Goal: Task Accomplishment & Management: Complete application form

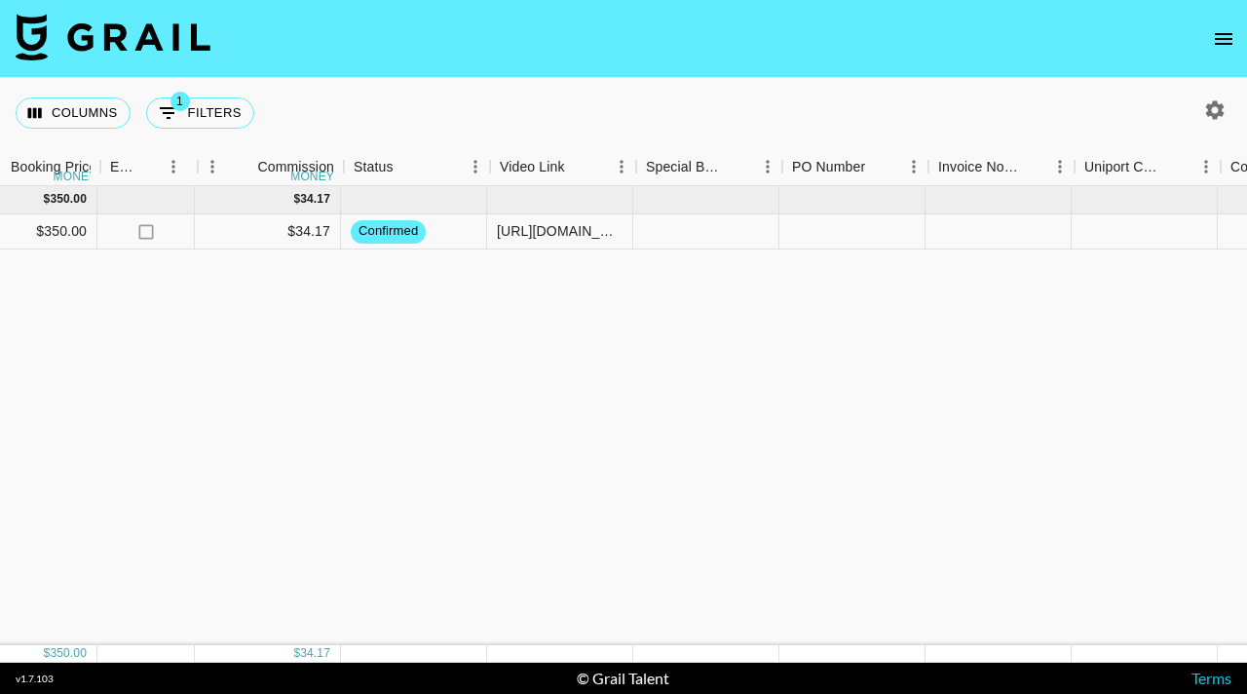
scroll to position [0, 1356]
click at [586, 235] on div "https://www.tiktok.com/@carleeandersonnn/video/7546321446625201421?_r=1&_t=ZT-8…" at bounding box center [559, 230] width 126 height 19
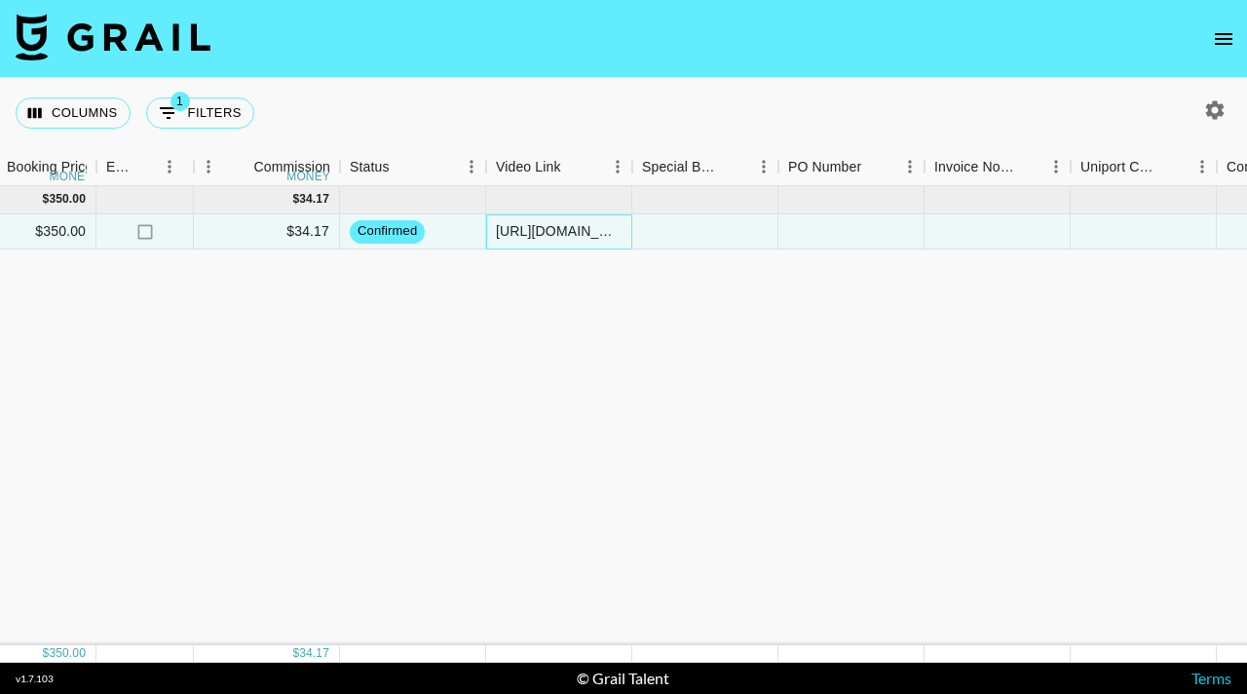
click at [601, 233] on div "https://www.tiktok.com/@carleeandersonnn/video/7546321446625201421?_r=1&_t=ZT-8…" at bounding box center [559, 230] width 126 height 19
drag, startPoint x: 618, startPoint y: 232, endPoint x: 597, endPoint y: 231, distance: 20.5
click at [597, 231] on input "https://www.tiktok.com/@carleeandersonnn/video/7546321446625201421?_r=1&_t=ZT-8…" at bounding box center [558, 231] width 143 height 16
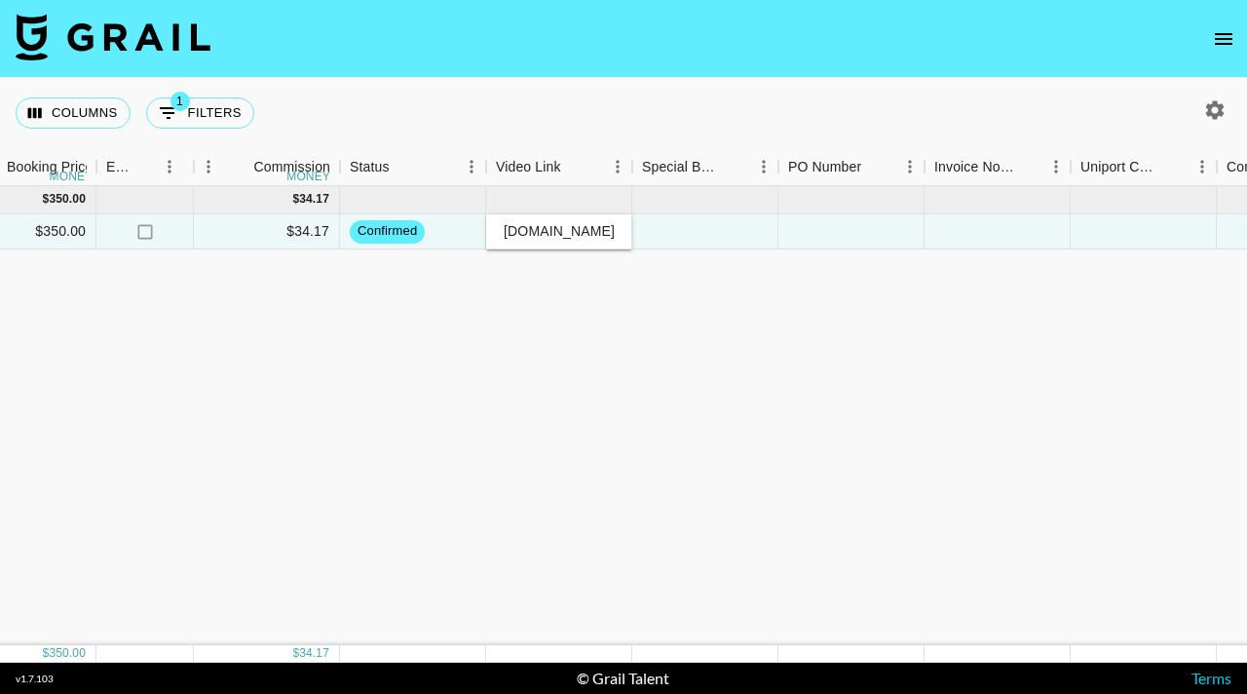
click at [534, 231] on input "https://www.tiktok.com/@carleeandersonnn/video/7546321446625201421?_r=1&_t=ZT-8…" at bounding box center [558, 231] width 143 height 16
drag, startPoint x: 573, startPoint y: 233, endPoint x: 671, endPoint y: 238, distance: 98.6
click at [672, 238] on div "recp2YeCmyrKrgCHw carleeandersonnn emilee.redshaw@grail-talent.com Julia Cole k…" at bounding box center [262, 231] width 3236 height 35
click at [617, 231] on input "https://www.tiktok.com/@carleeandersonnn/video/7546321446625201421?_r=1&_t=ZT-8…" at bounding box center [558, 231] width 143 height 16
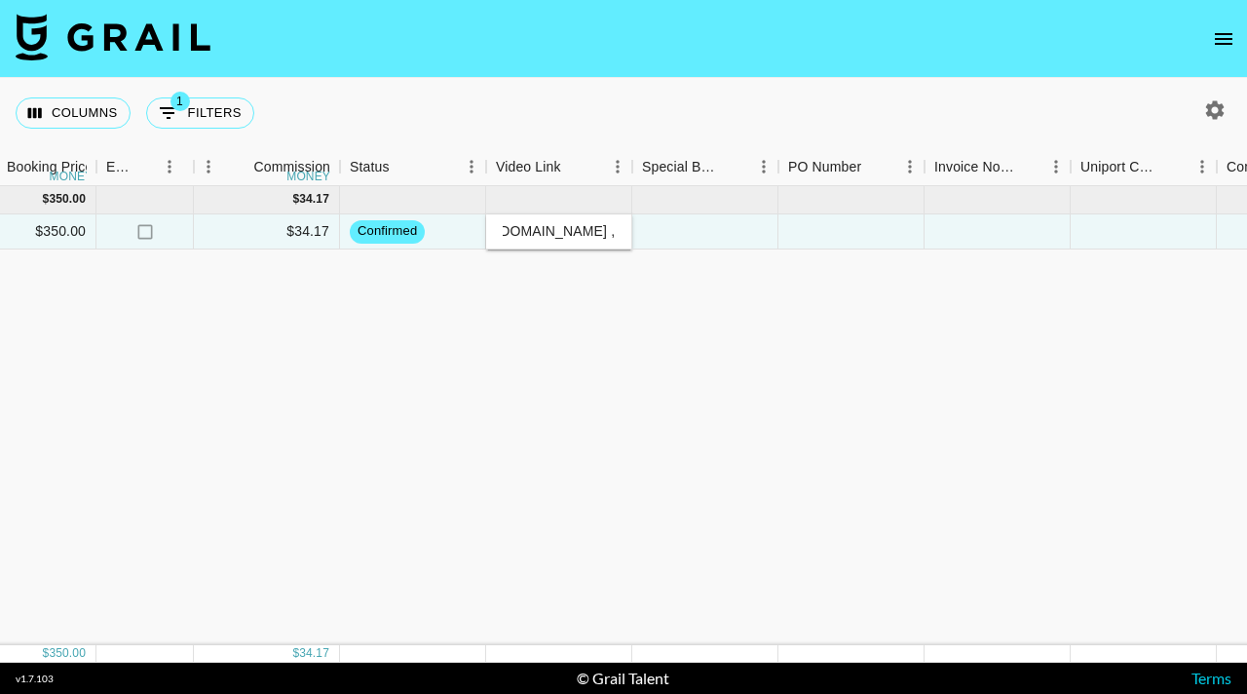
scroll to position [0, 0]
click at [511, 232] on input "https://www.tiktok.com/@carleeandersonnn/video/7546321446625201421?_r=1&_t=ZT-8…" at bounding box center [558, 231] width 143 height 16
drag, startPoint x: 501, startPoint y: 232, endPoint x: 624, endPoint y: 240, distance: 123.0
click at [624, 240] on div "https://www.tiktok.com/@carleeandersonnn/video/7546321446625201421?_r=1&_t=ZT-8…" at bounding box center [558, 231] width 143 height 18
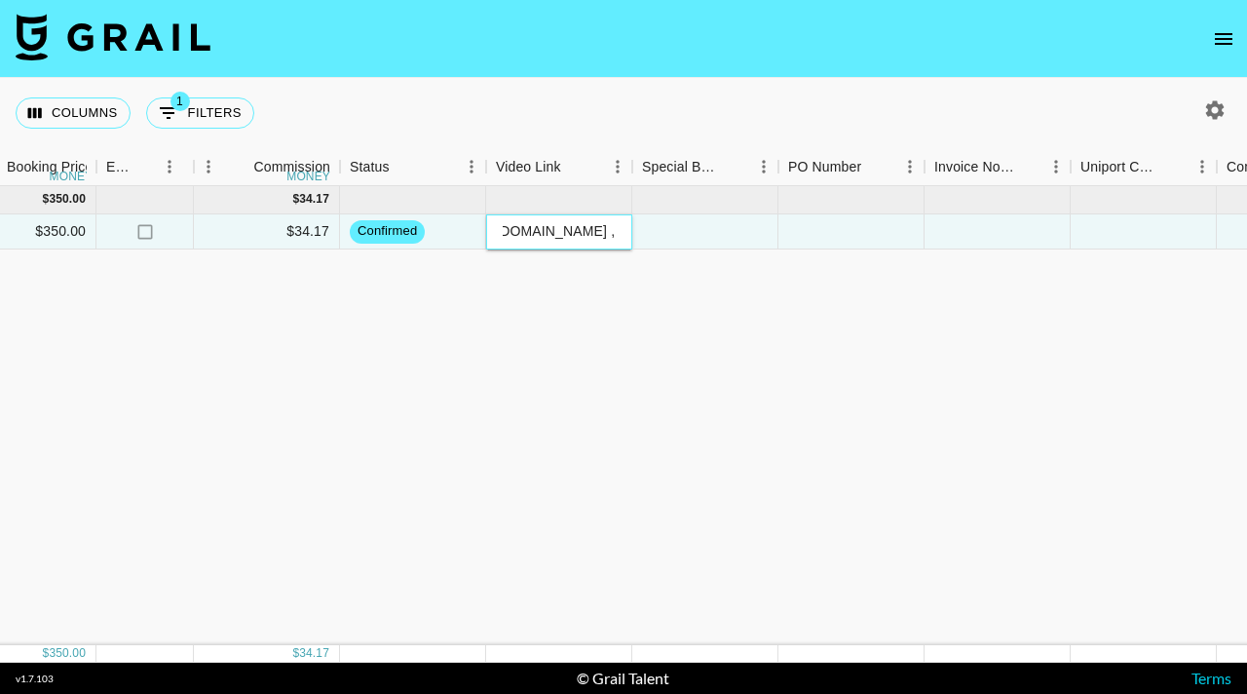
click at [612, 234] on input "https://www.tiktok.com/@carleeandersonnn/video/7546321446625201421?_r=1&_t=ZT-8…" at bounding box center [558, 231] width 143 height 16
paste input "https://www.tiktok.com/t/ZT63RV5YE/"
type input "https://www.tiktok.com/@carleeandersonnn/video/7546321446625201421?_r=1&_t=ZT-8…"
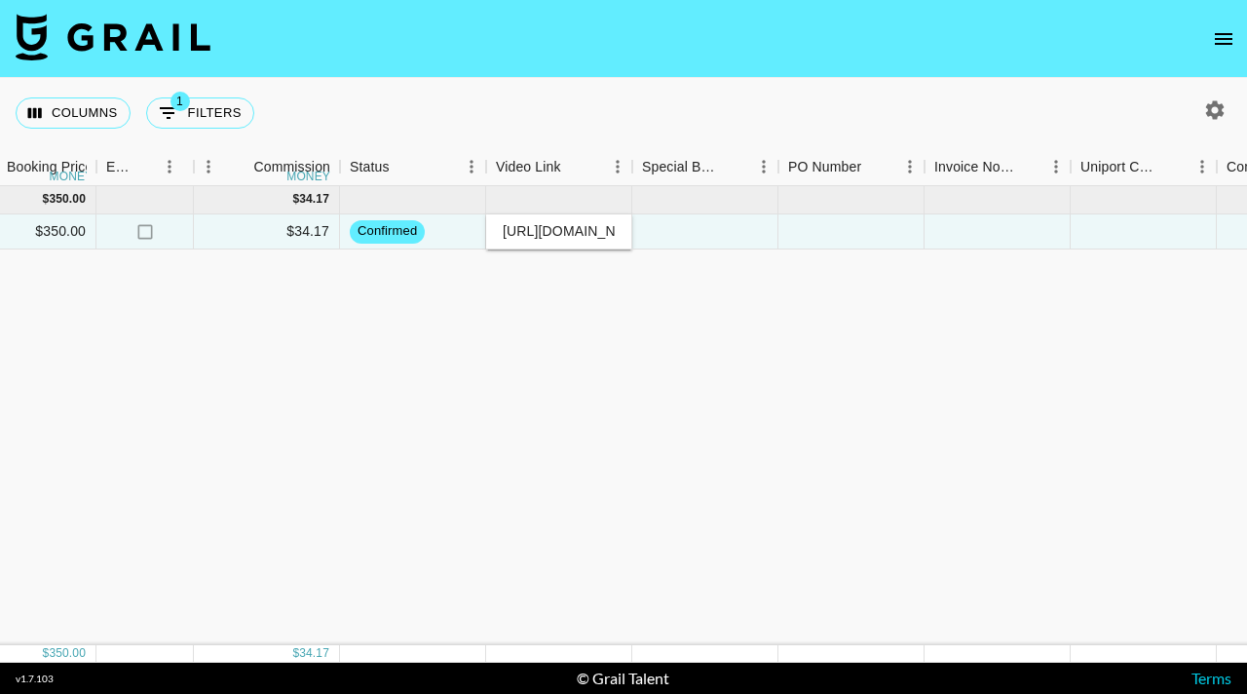
click at [625, 360] on div "Sep '25 ( 1 ) $ 350.00 $ 34.17 recp2YeCmyrKrgCHw carleeandersonnn emilee.redsha…" at bounding box center [262, 415] width 3236 height 459
click at [708, 231] on div at bounding box center [705, 231] width 146 height 35
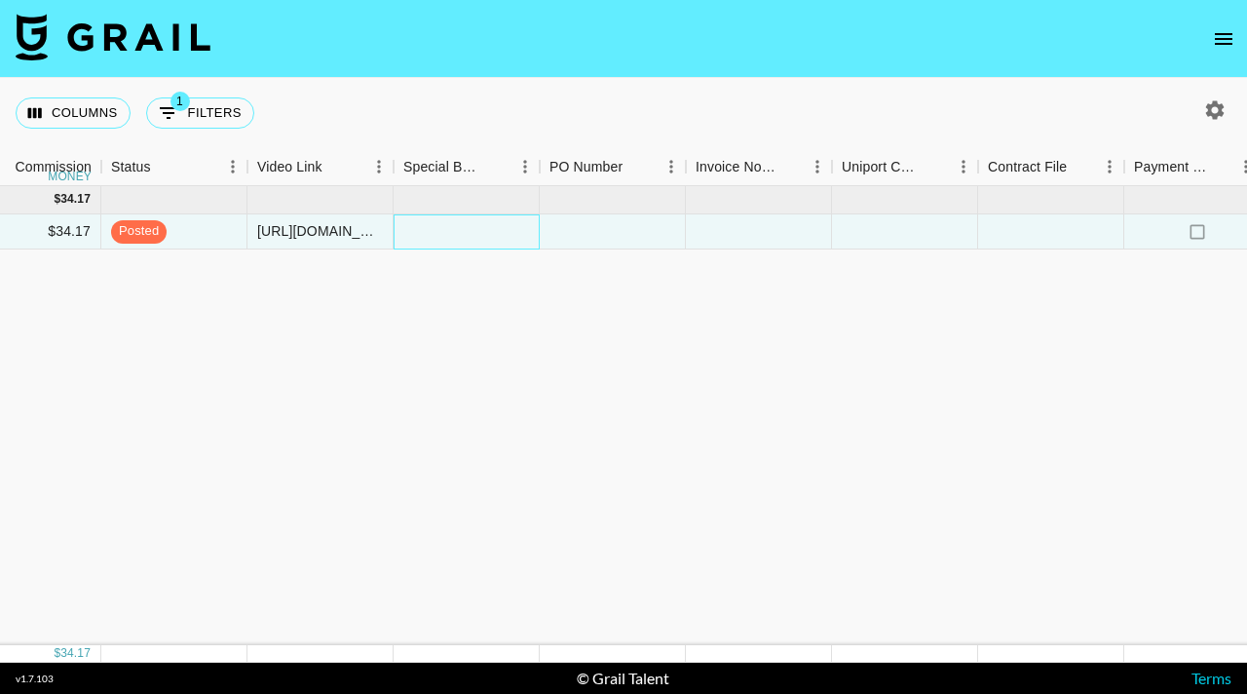
scroll to position [0, 1598]
click at [493, 233] on div at bounding box center [463, 231] width 146 height 35
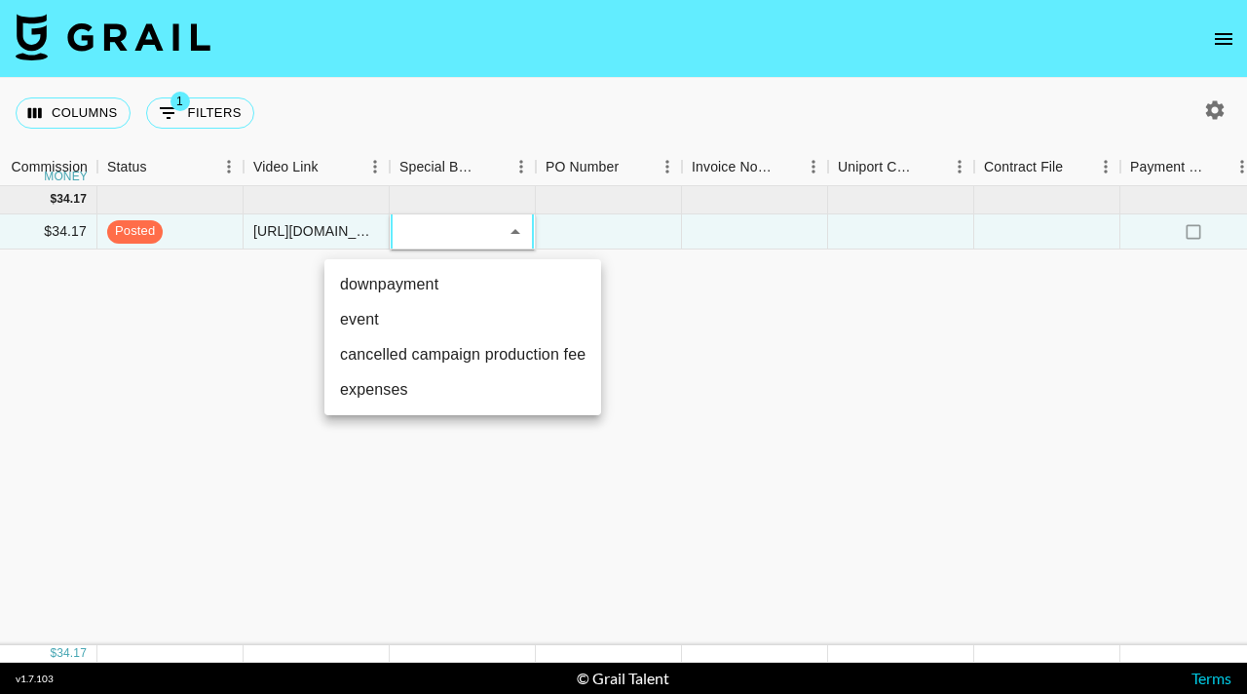
click at [594, 233] on div at bounding box center [623, 347] width 1247 height 694
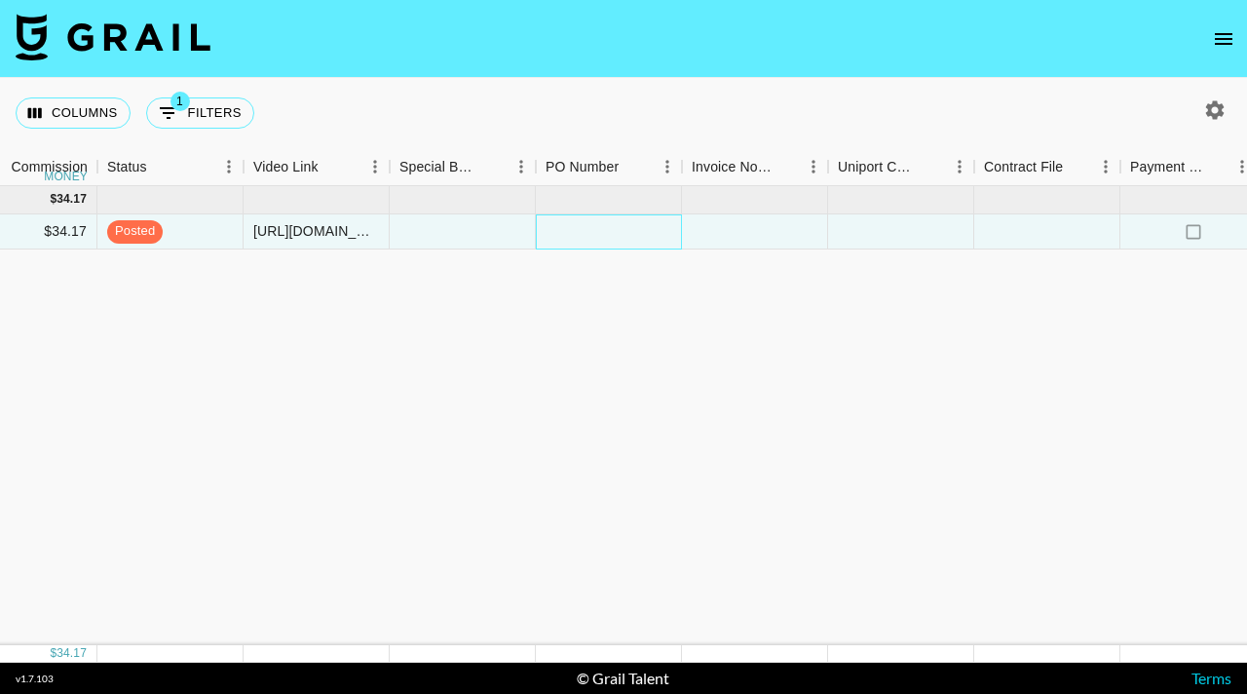
click at [594, 233] on div at bounding box center [609, 231] width 146 height 35
click at [767, 240] on div at bounding box center [755, 231] width 146 height 35
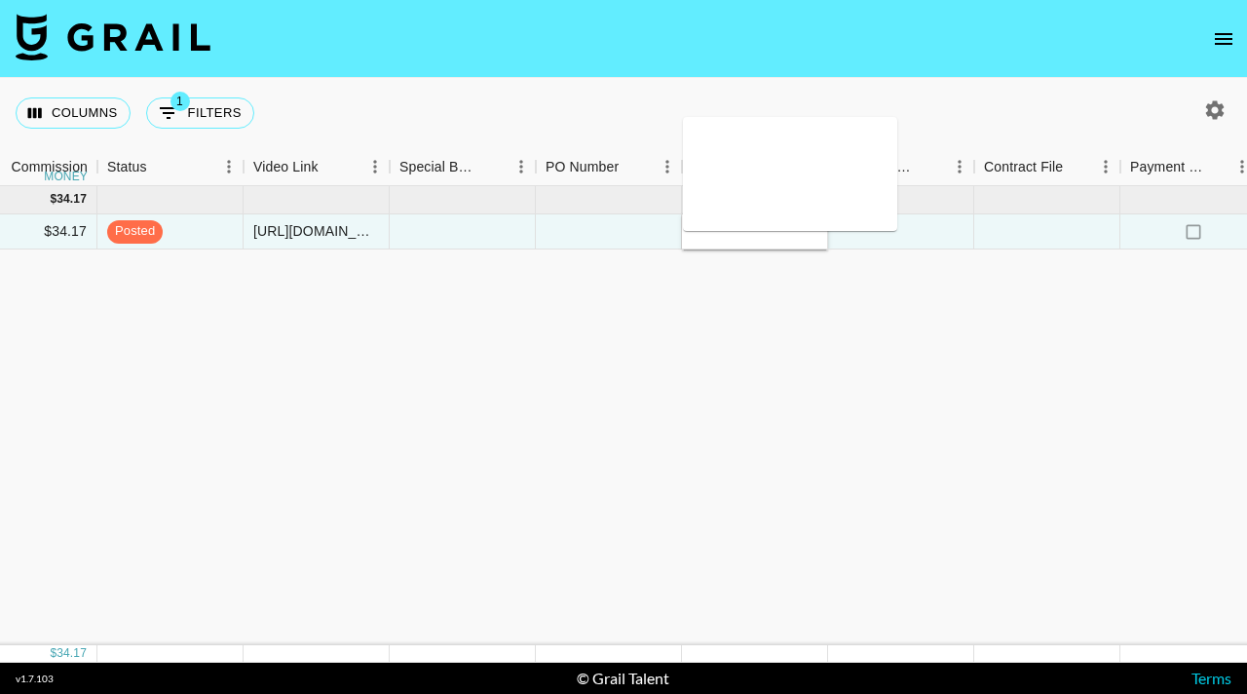
click at [772, 313] on div "Sep '25 ( 1 ) $ 350.00 $ 34.17 recp2YeCmyrKrgCHw carleeandersonnn emilee.redsha…" at bounding box center [20, 415] width 3236 height 459
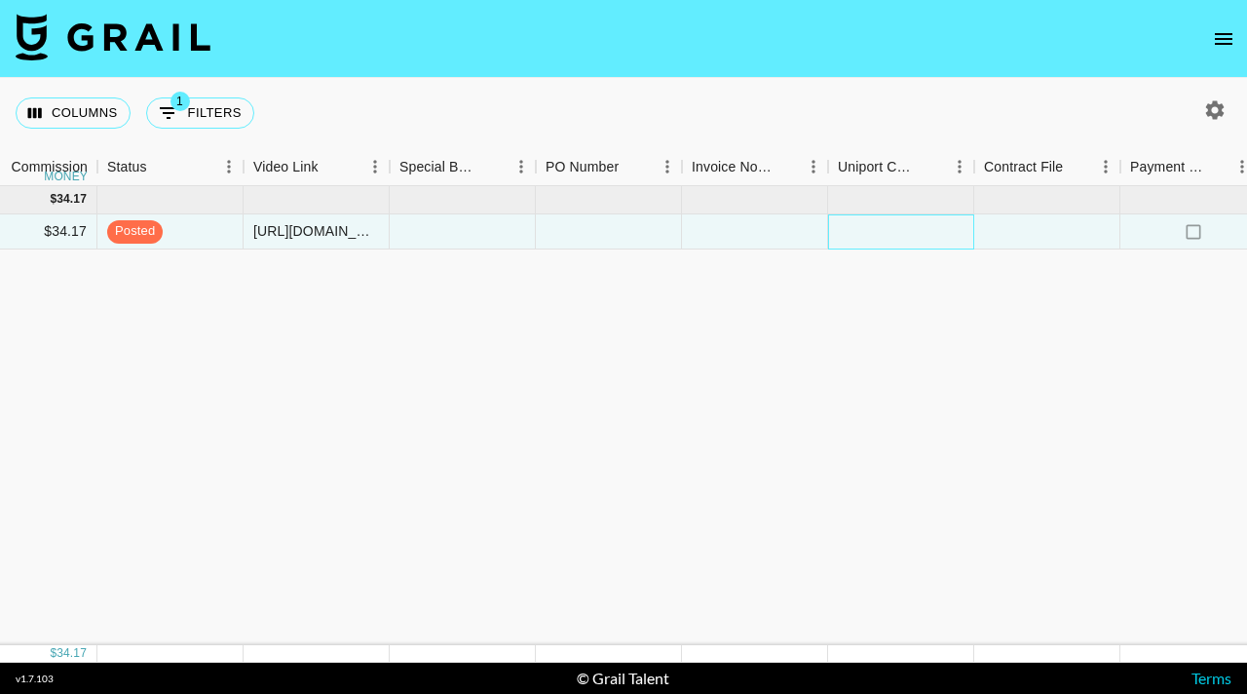
click at [867, 231] on div at bounding box center [901, 231] width 146 height 35
click at [862, 307] on div "Sep '25 ( 1 ) $ 350.00 $ 34.17 recp2YeCmyrKrgCHw carleeandersonnn emilee.redsha…" at bounding box center [20, 415] width 3236 height 459
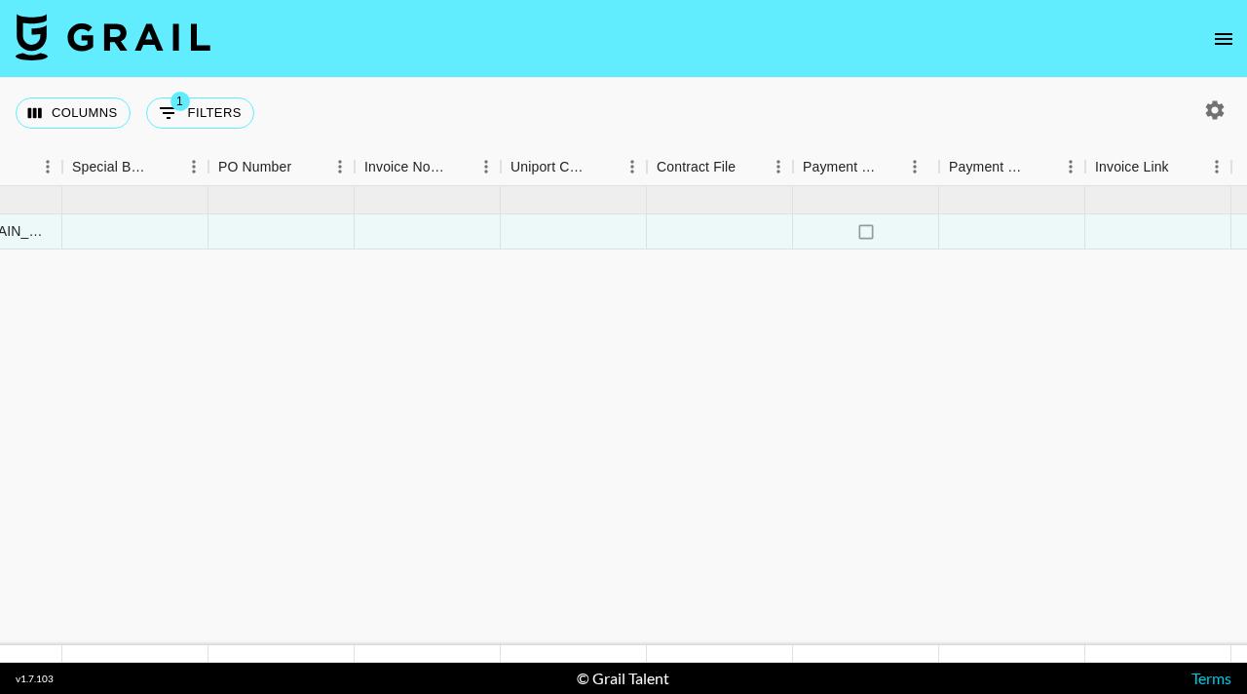
scroll to position [0, 1988]
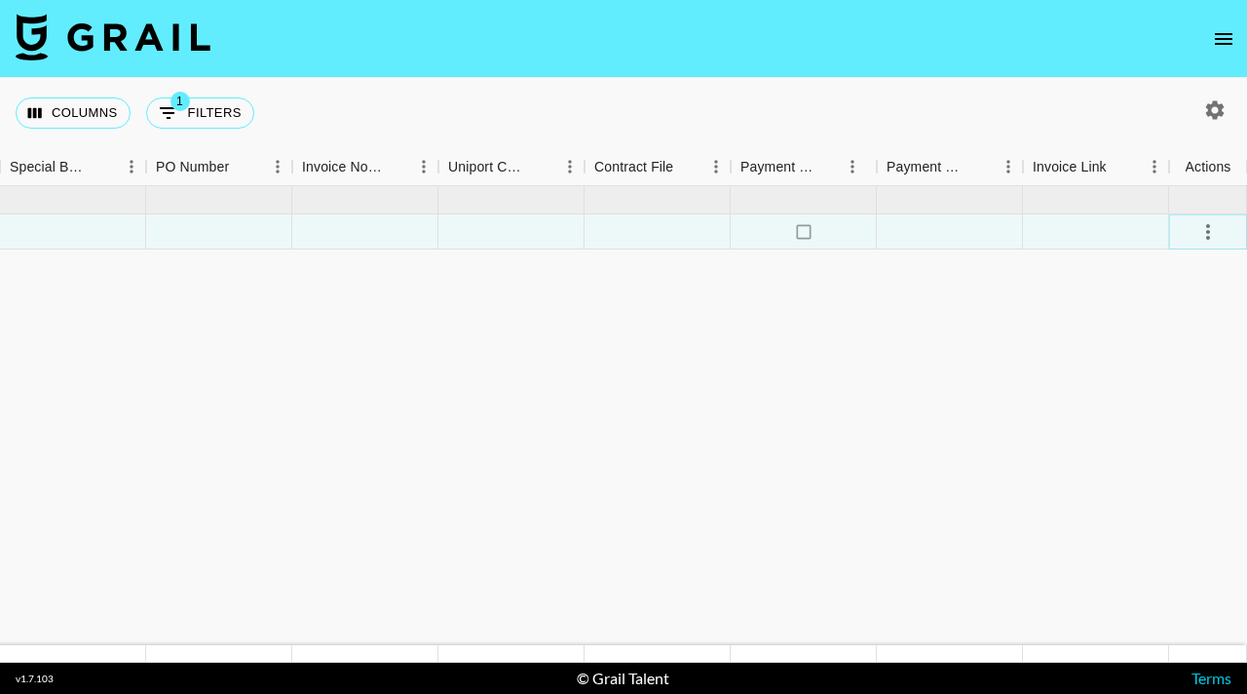
click at [1207, 235] on icon "select merge strategy" at bounding box center [1208, 231] width 23 height 23
click at [1173, 413] on div "Approve" at bounding box center [1165, 413] width 59 height 23
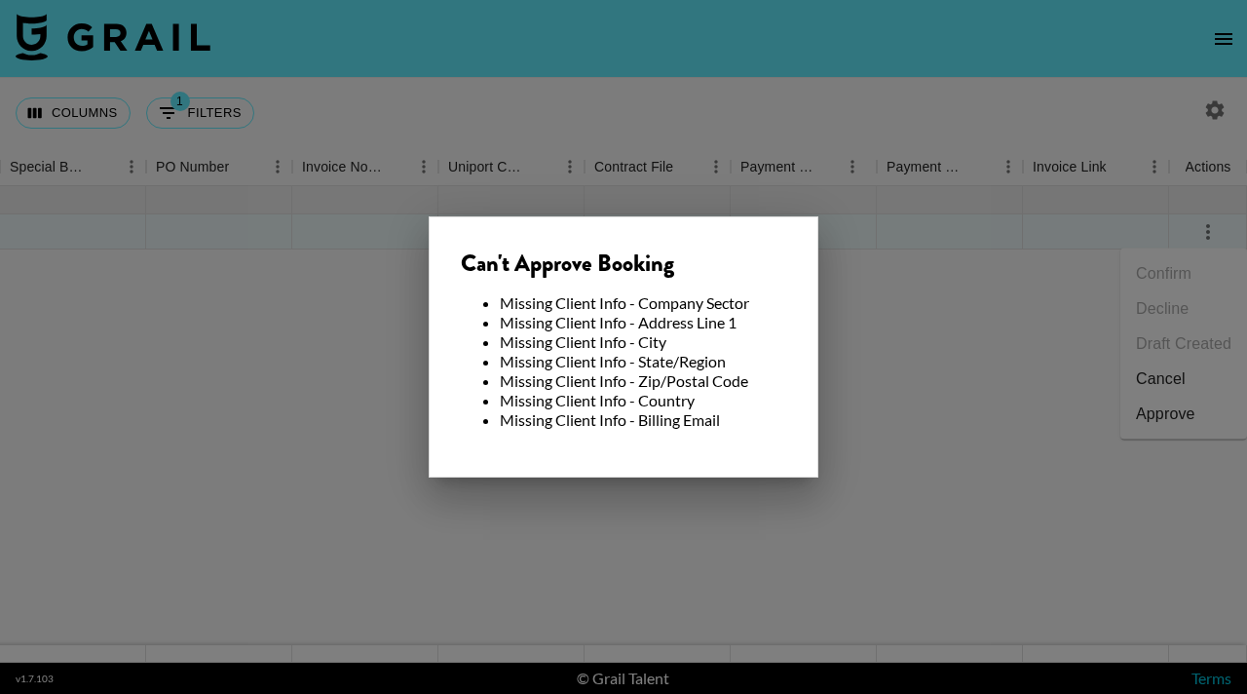
click at [905, 370] on div at bounding box center [623, 347] width 1247 height 694
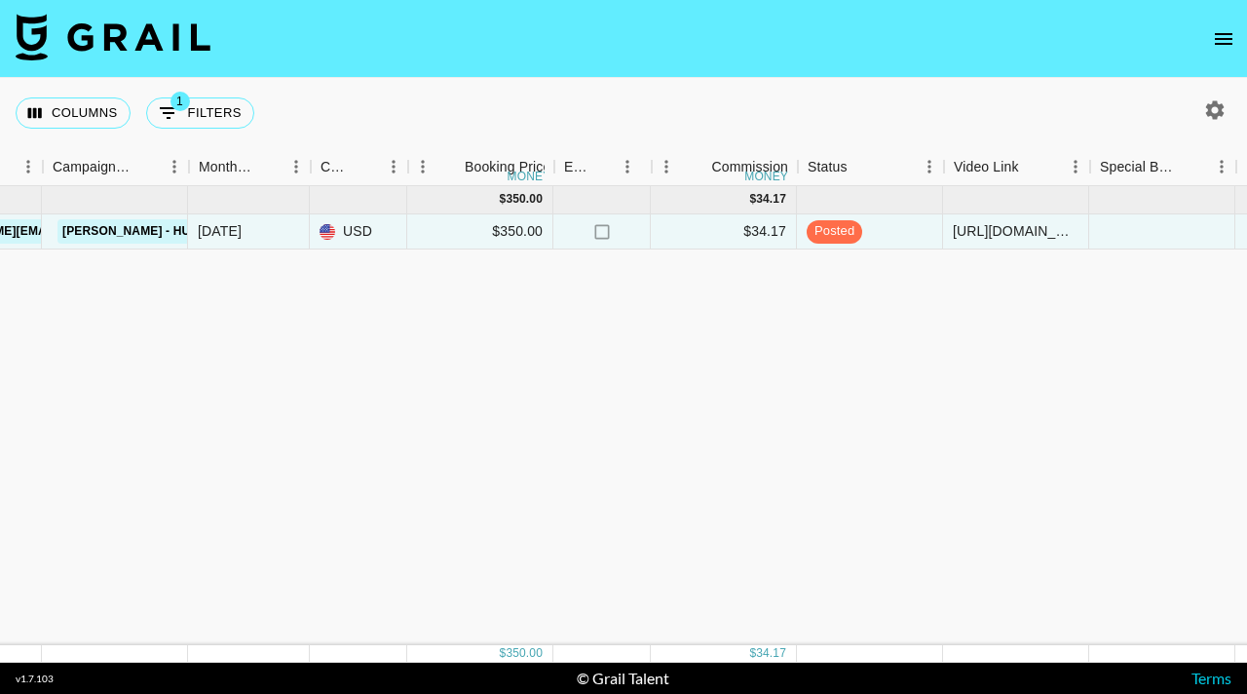
scroll to position [0, 905]
click at [603, 169] on icon "Sort" at bounding box center [598, 167] width 18 height 18
click at [622, 168] on icon "Menu" at bounding box center [619, 166] width 19 height 19
click at [743, 387] on div "Sep '25 ( 1 ) $ 350.00 $ 34.17 recp2YeCmyrKrgCHw carleeandersonnn emilee.redsha…" at bounding box center [713, 415] width 3236 height 459
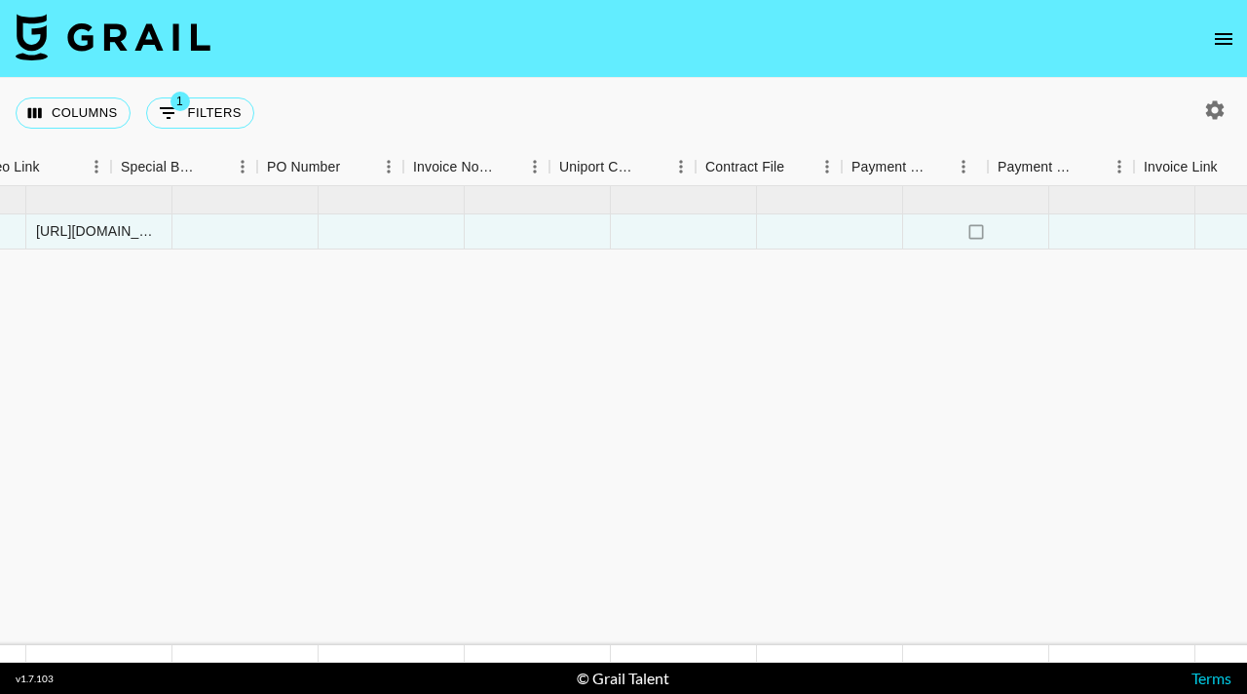
scroll to position [0, 1988]
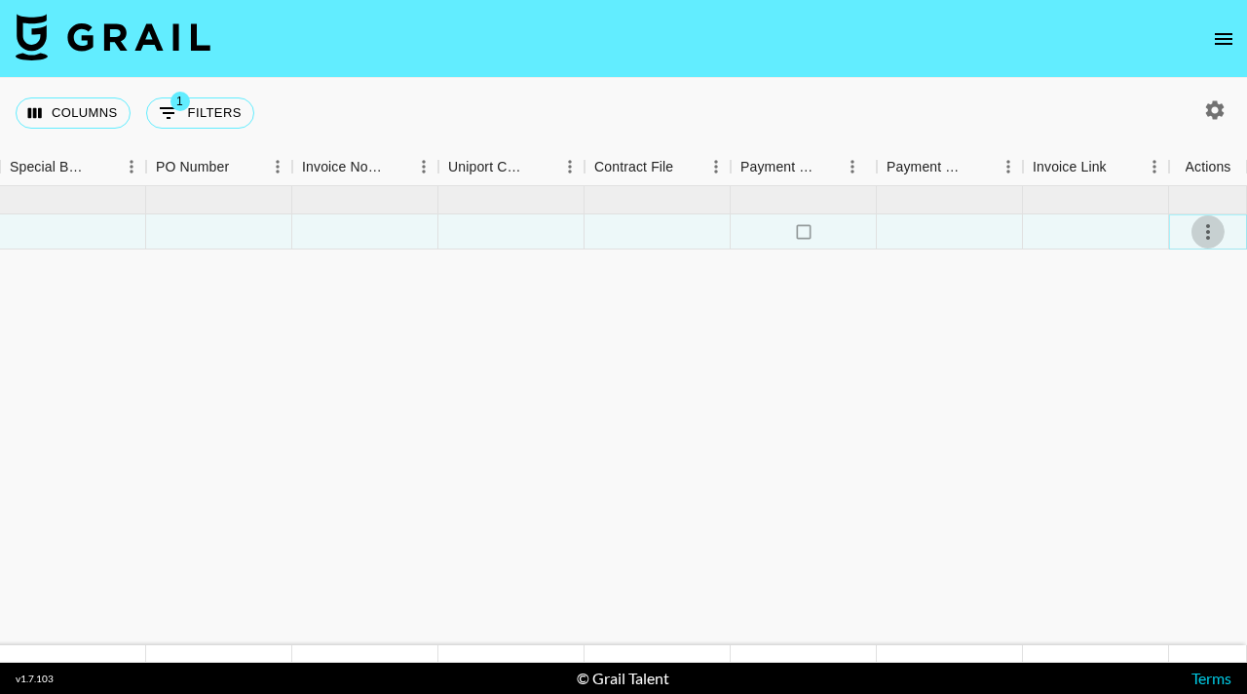
click at [1205, 231] on icon "select merge strategy" at bounding box center [1208, 231] width 23 height 23
click at [1174, 416] on div "Approve" at bounding box center [1165, 413] width 59 height 23
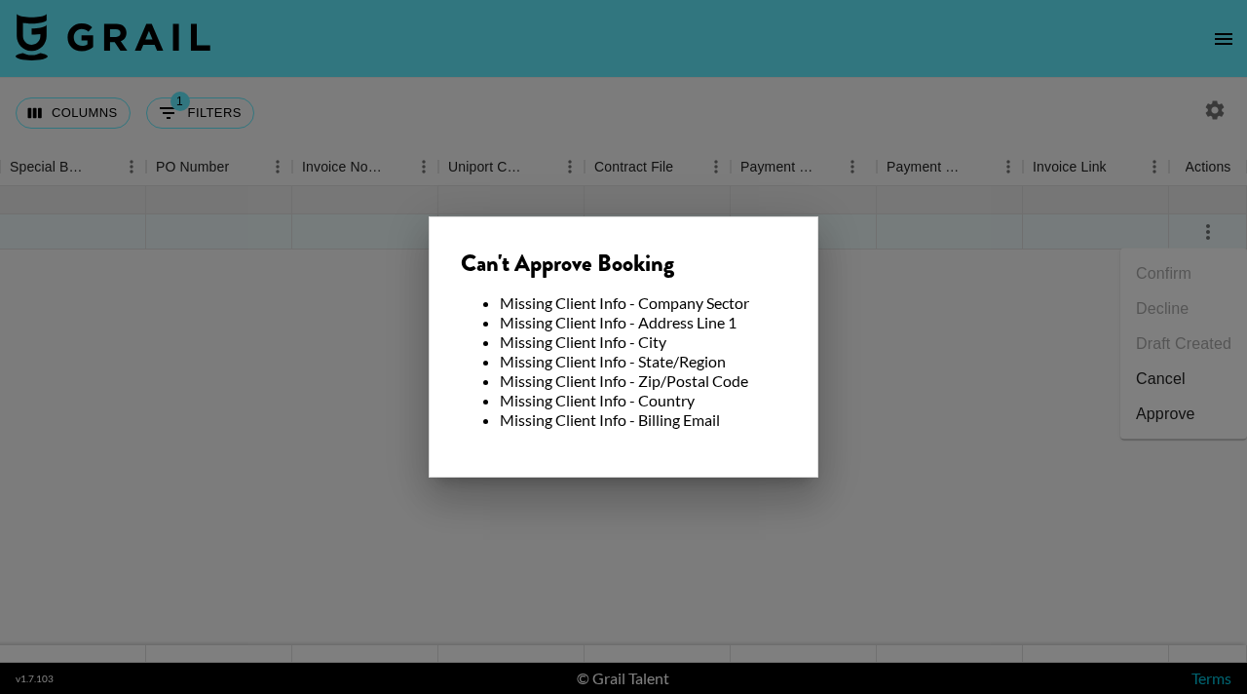
click at [629, 334] on li "Missing Client Info - City" at bounding box center [643, 341] width 287 height 19
click at [594, 255] on div "Can't Approve Booking" at bounding box center [624, 263] width 326 height 29
click at [606, 469] on div "Can't Approve Booking Missing Client Info - Company Sector Missing Client Info …" at bounding box center [624, 346] width 390 height 261
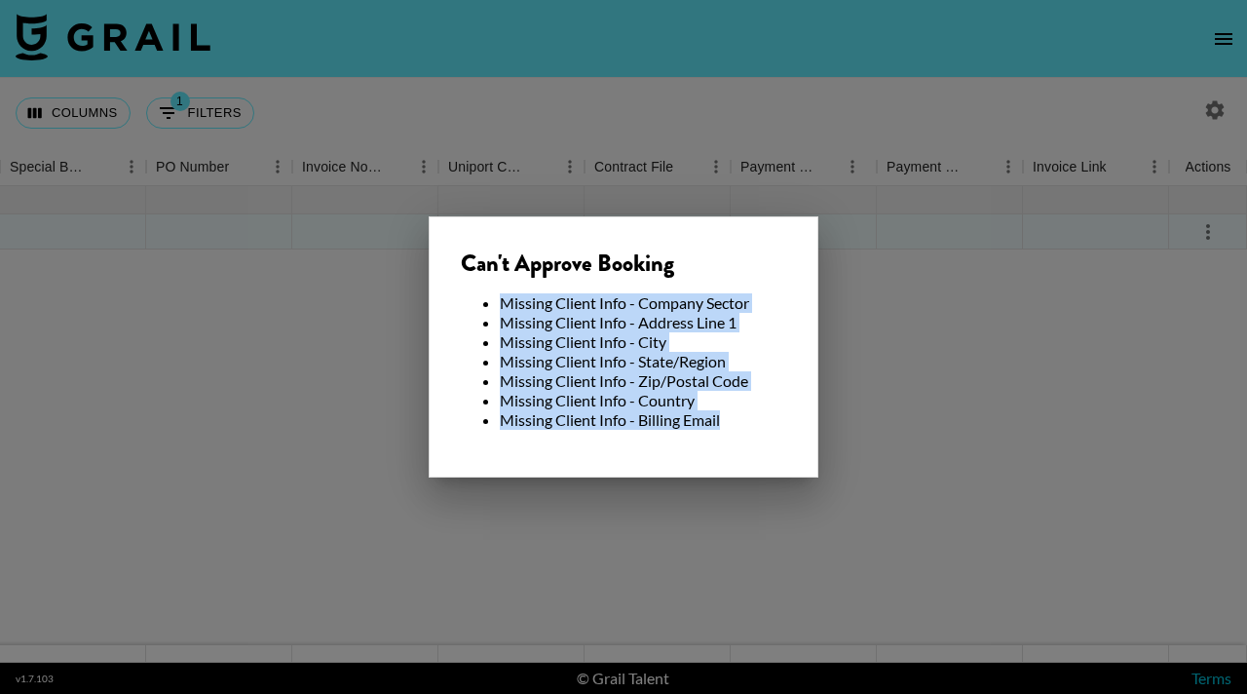
drag, startPoint x: 726, startPoint y: 421, endPoint x: 474, endPoint y: 286, distance: 286.5
click at [475, 286] on div "Can't Approve Booking Missing Client Info - Company Sector Missing Client Info …" at bounding box center [624, 346] width 390 height 261
click at [553, 502] on div at bounding box center [623, 347] width 1247 height 694
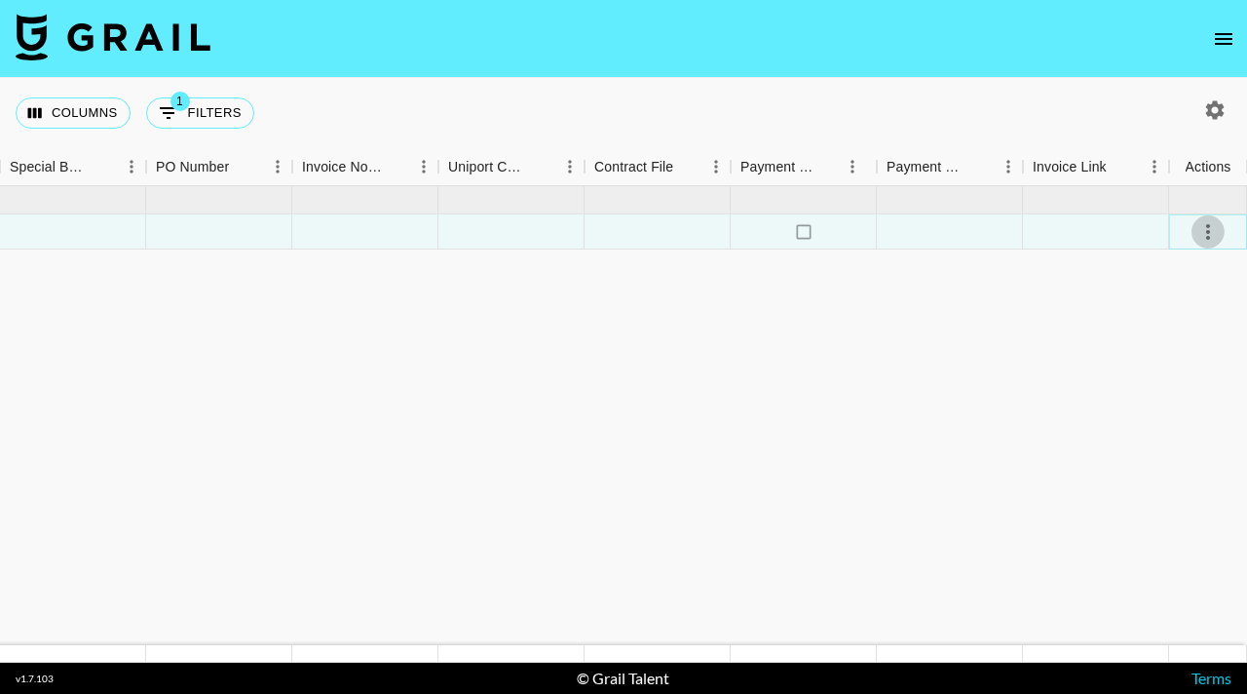
click at [1210, 231] on icon "select merge strategy" at bounding box center [1208, 231] width 23 height 23
click at [1213, 115] on icon "button" at bounding box center [1216, 109] width 19 height 19
select select "Jun '25"
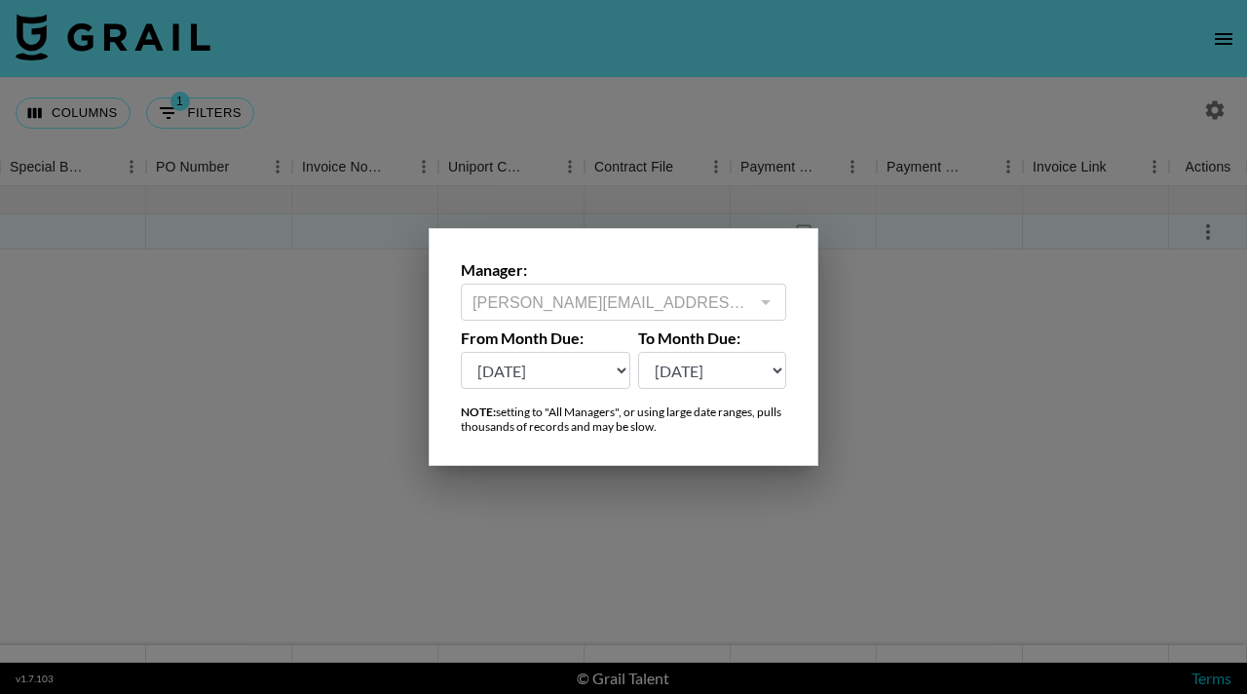
click at [901, 349] on div at bounding box center [623, 347] width 1247 height 694
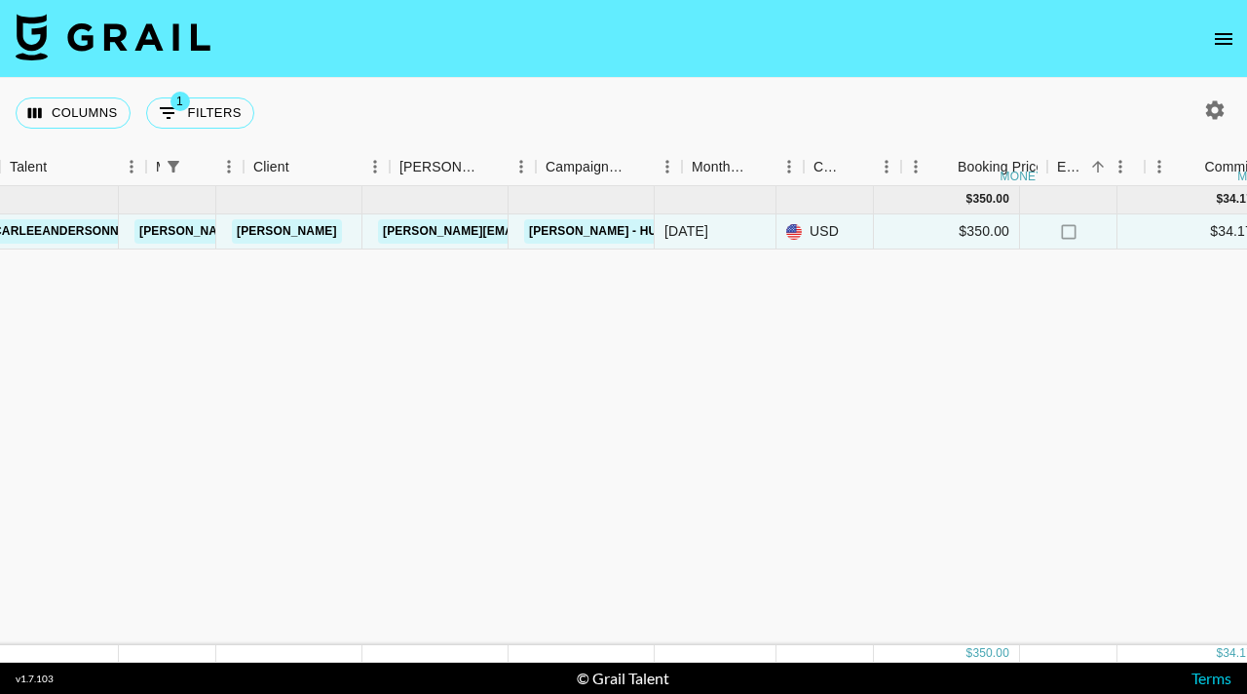
scroll to position [0, 0]
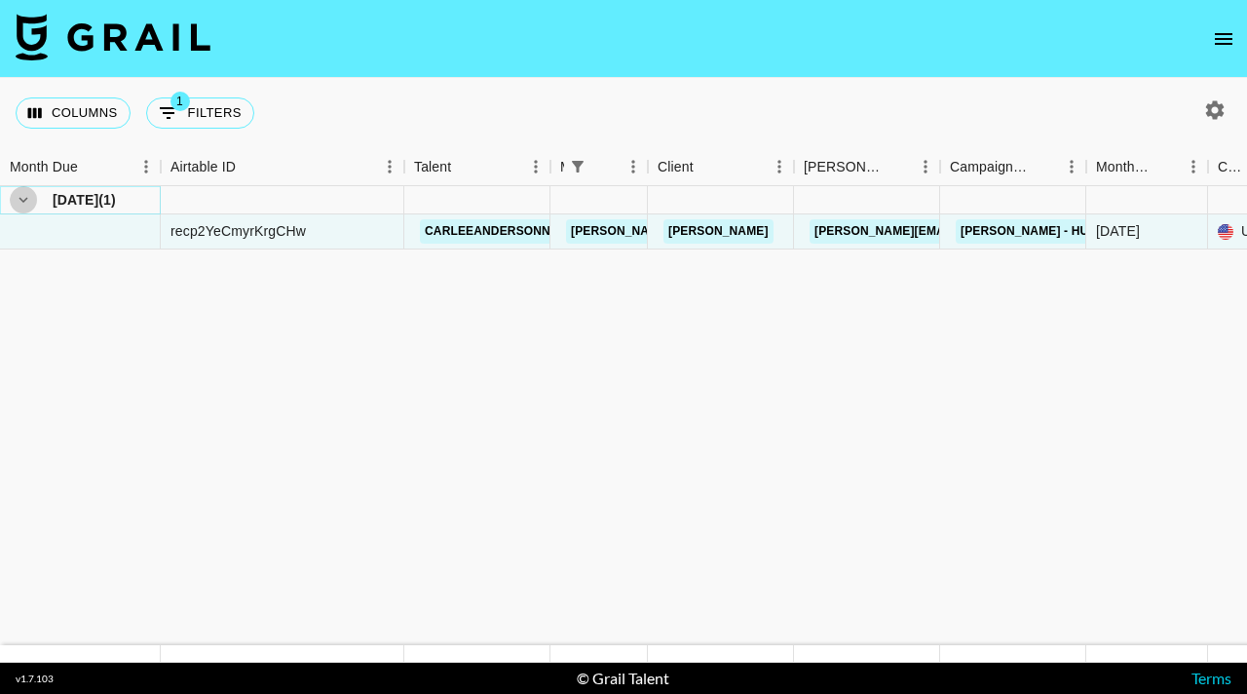
click at [21, 197] on icon "hide children" at bounding box center [24, 200] width 18 height 18
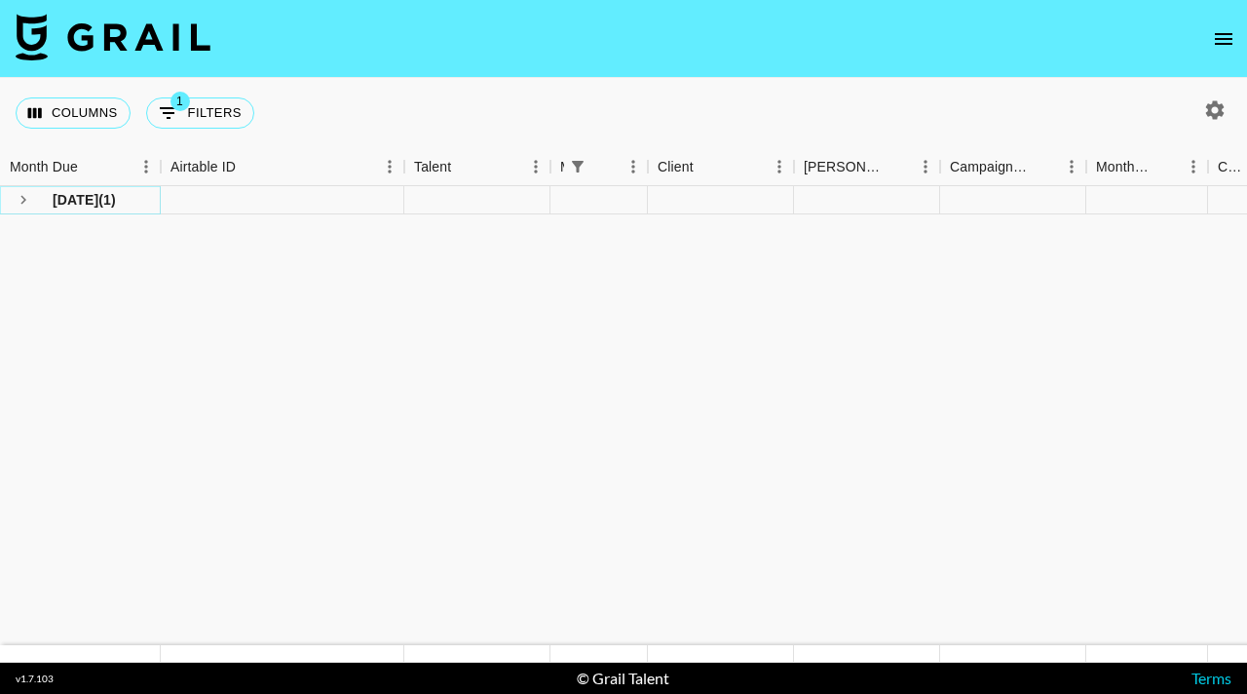
click at [21, 197] on icon "see children" at bounding box center [23, 200] width 6 height 9
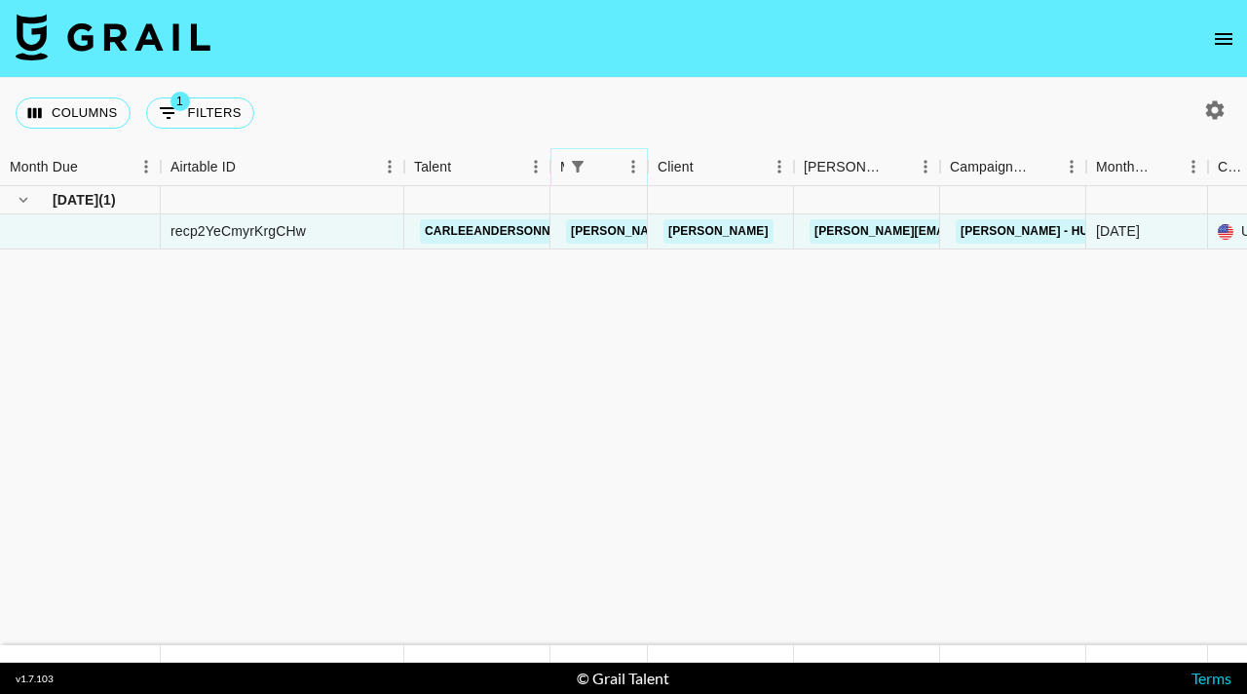
click at [631, 170] on icon "Menu" at bounding box center [633, 166] width 19 height 19
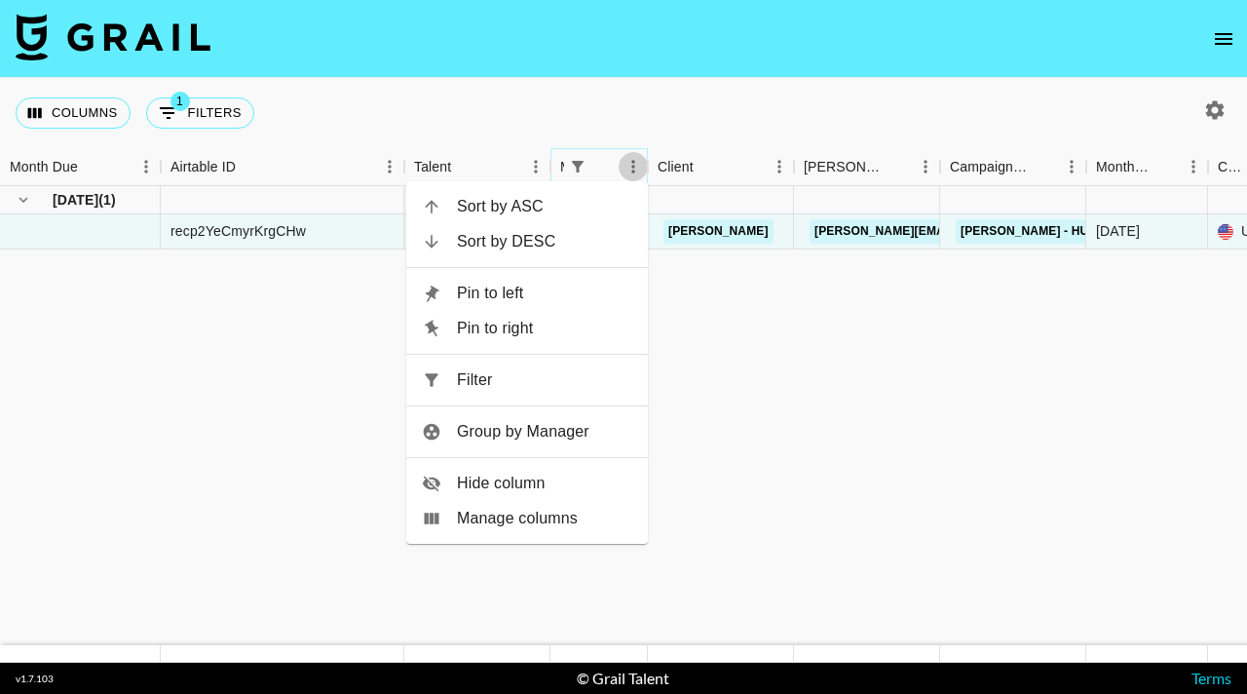
click at [631, 170] on icon "Menu" at bounding box center [633, 166] width 19 height 19
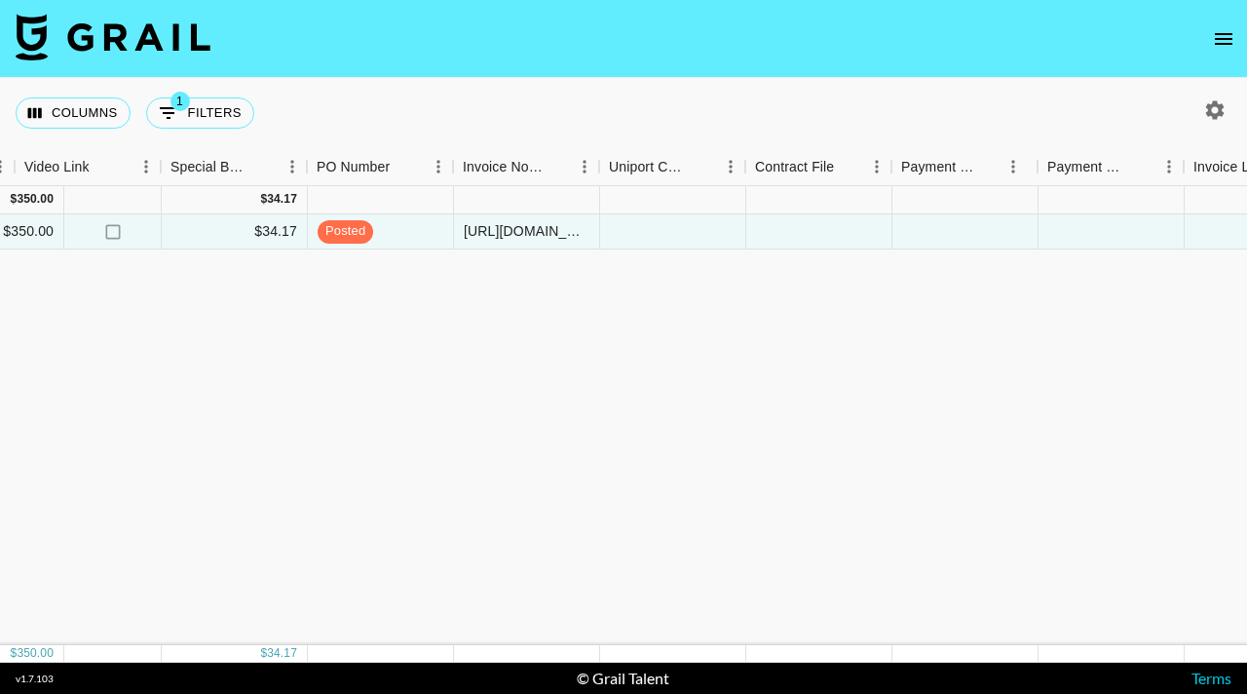
scroll to position [0, 1988]
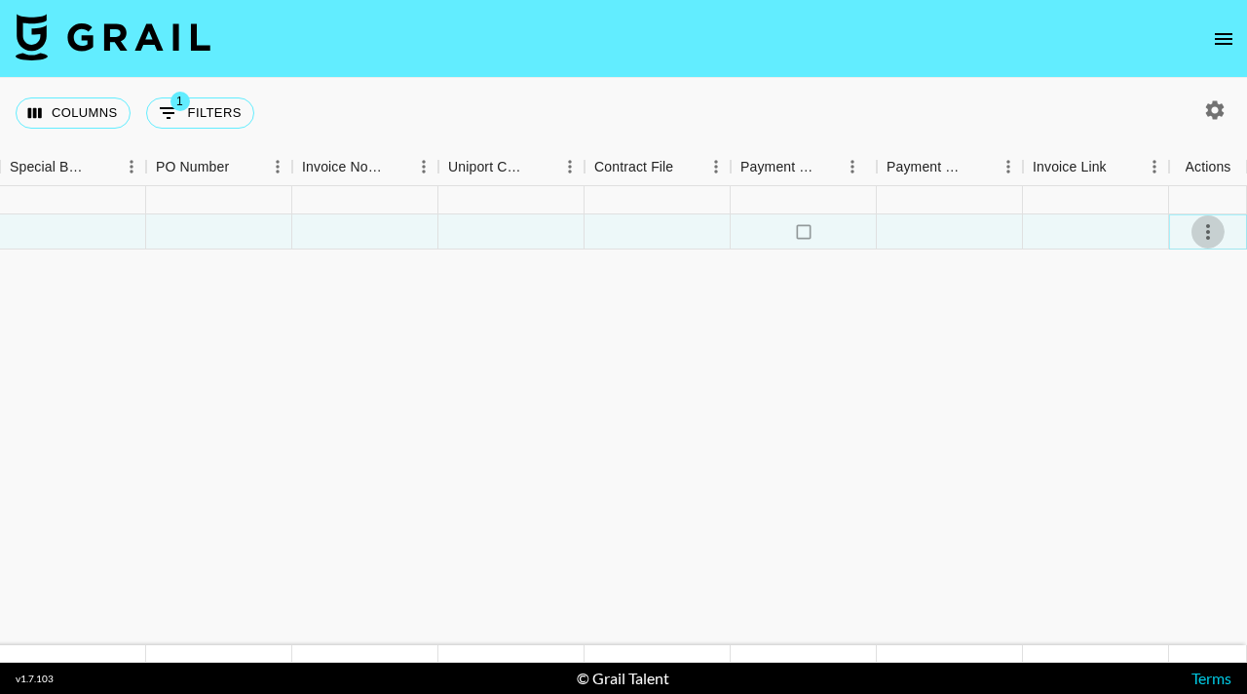
click at [1202, 227] on icon "select merge strategy" at bounding box center [1208, 231] width 23 height 23
click at [1169, 413] on div "Approve" at bounding box center [1165, 413] width 59 height 23
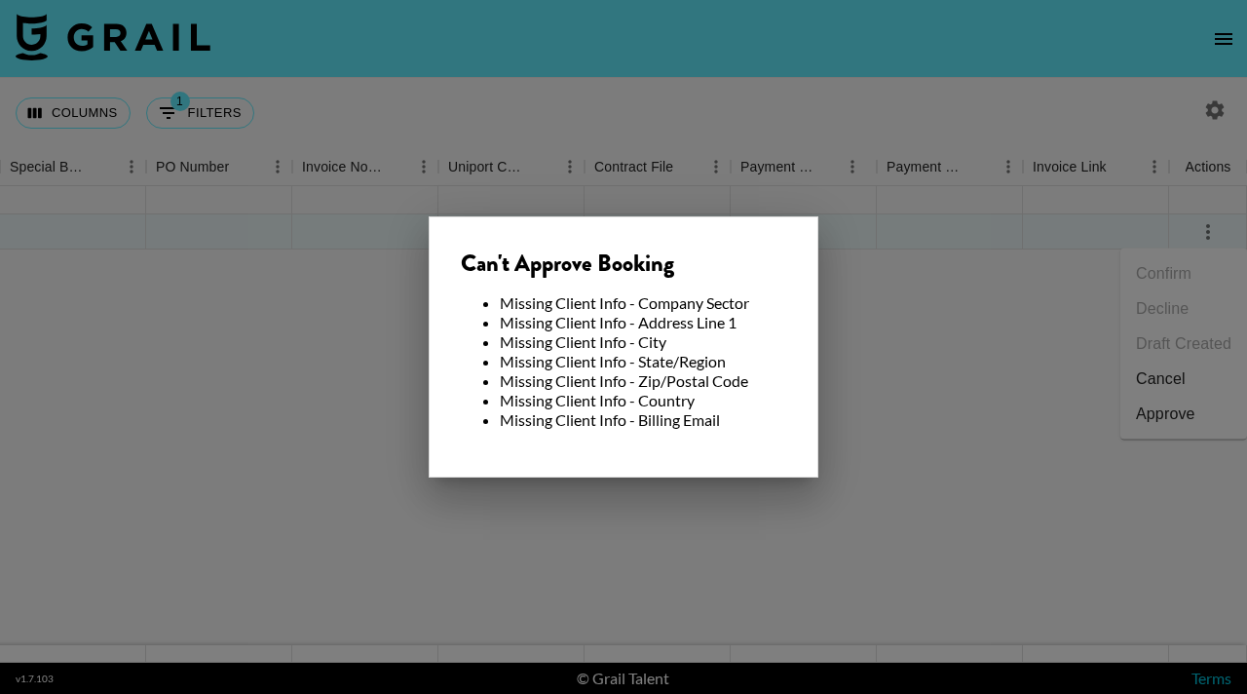
click at [1031, 407] on div at bounding box center [623, 347] width 1247 height 694
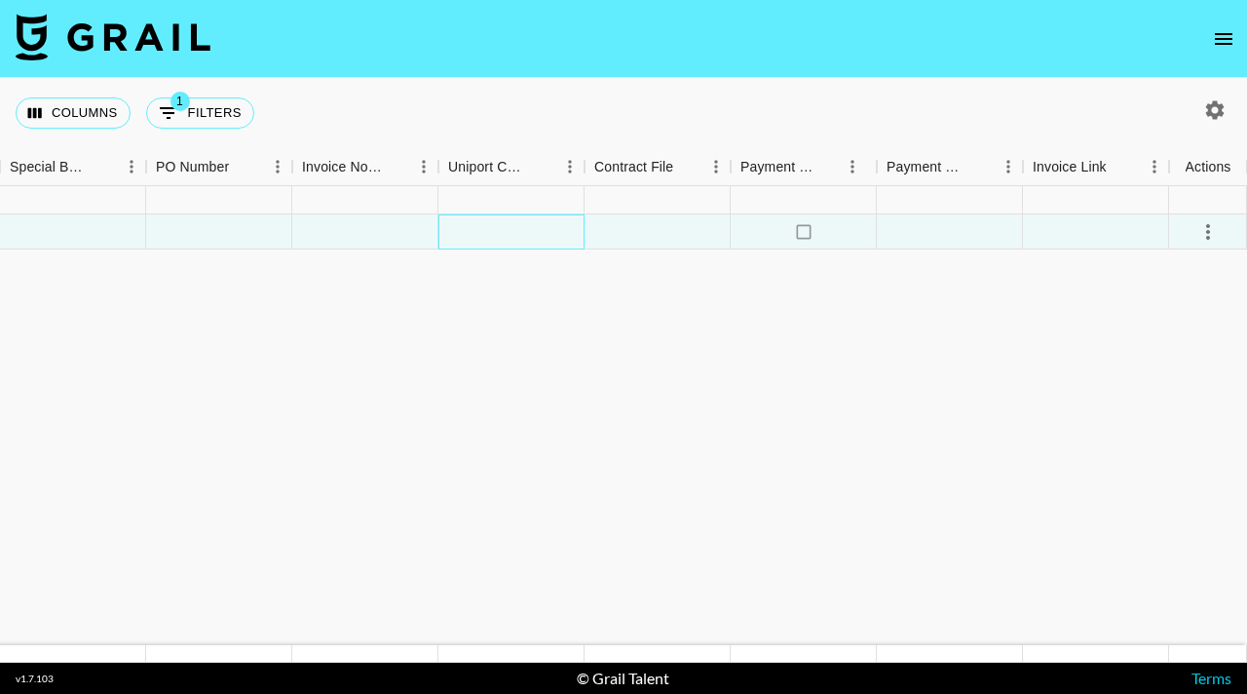
click at [492, 232] on div at bounding box center [512, 231] width 146 height 35
click at [624, 228] on div at bounding box center [658, 231] width 146 height 35
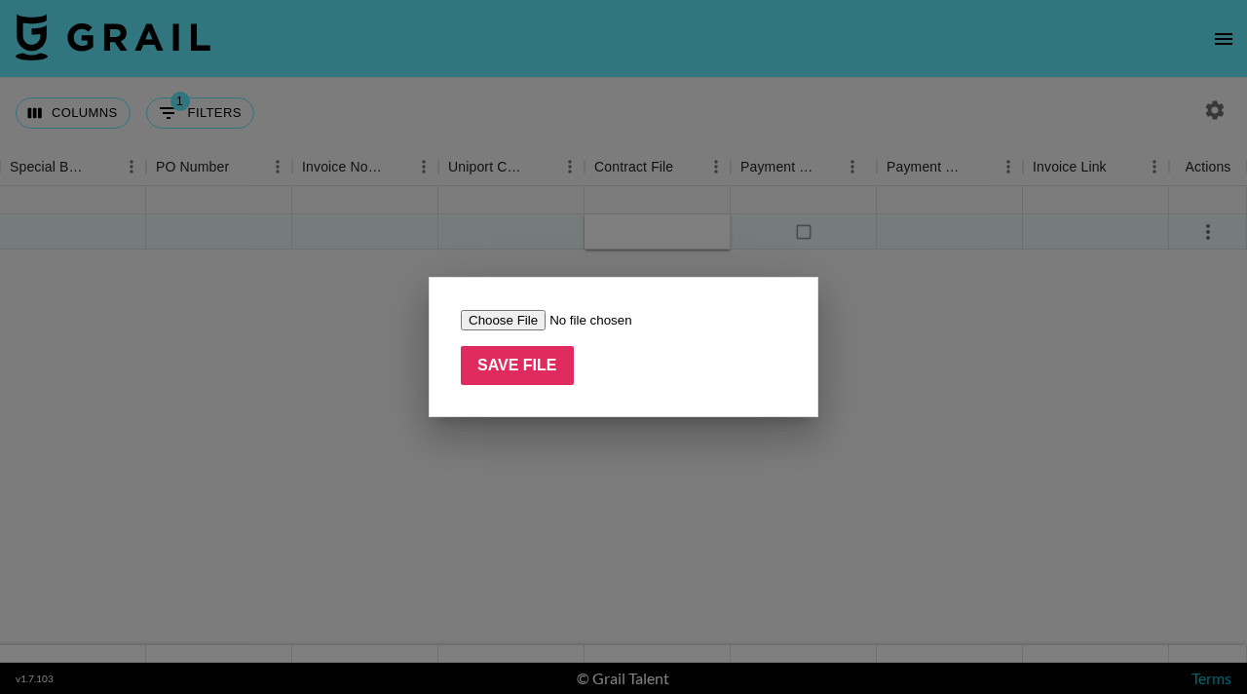
click at [364, 299] on div at bounding box center [623, 347] width 1247 height 694
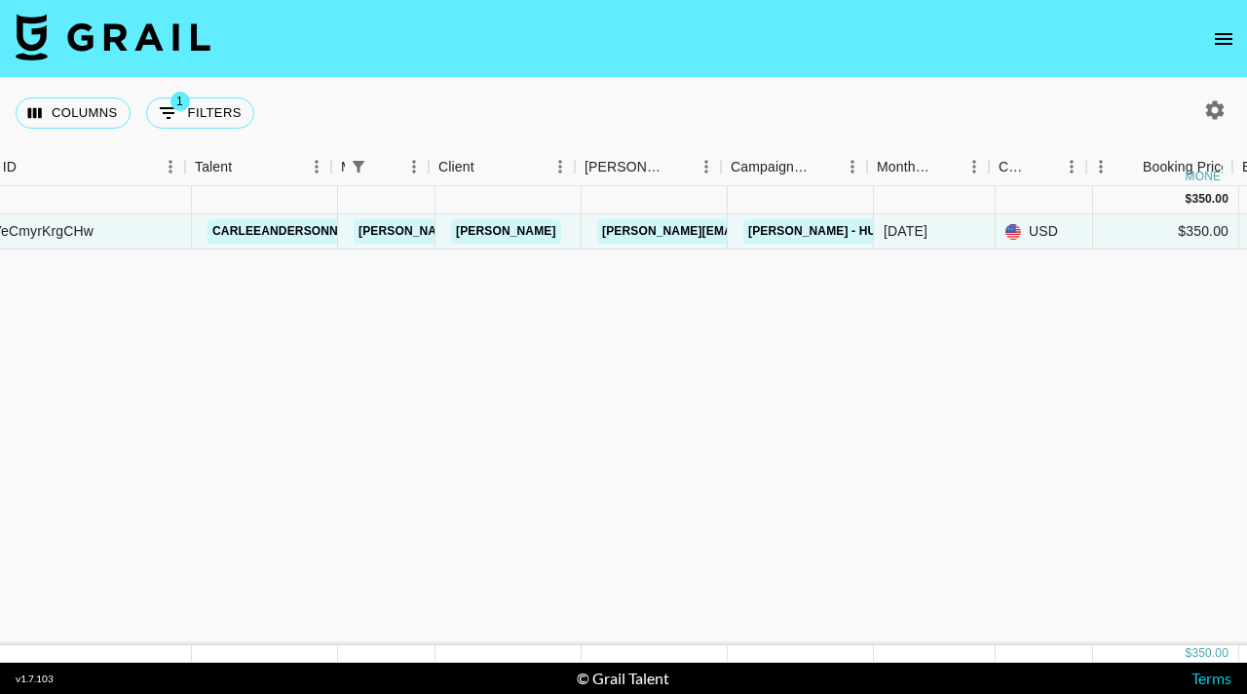
scroll to position [0, 183]
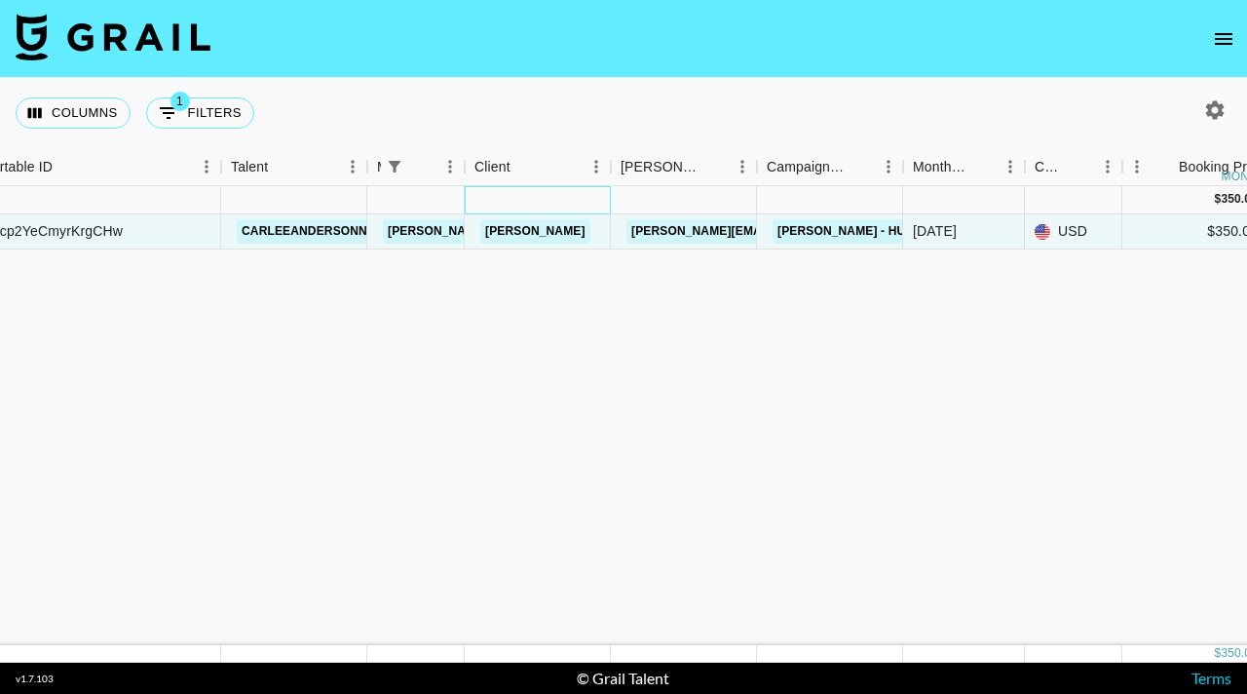
click at [547, 194] on div at bounding box center [538, 200] width 146 height 28
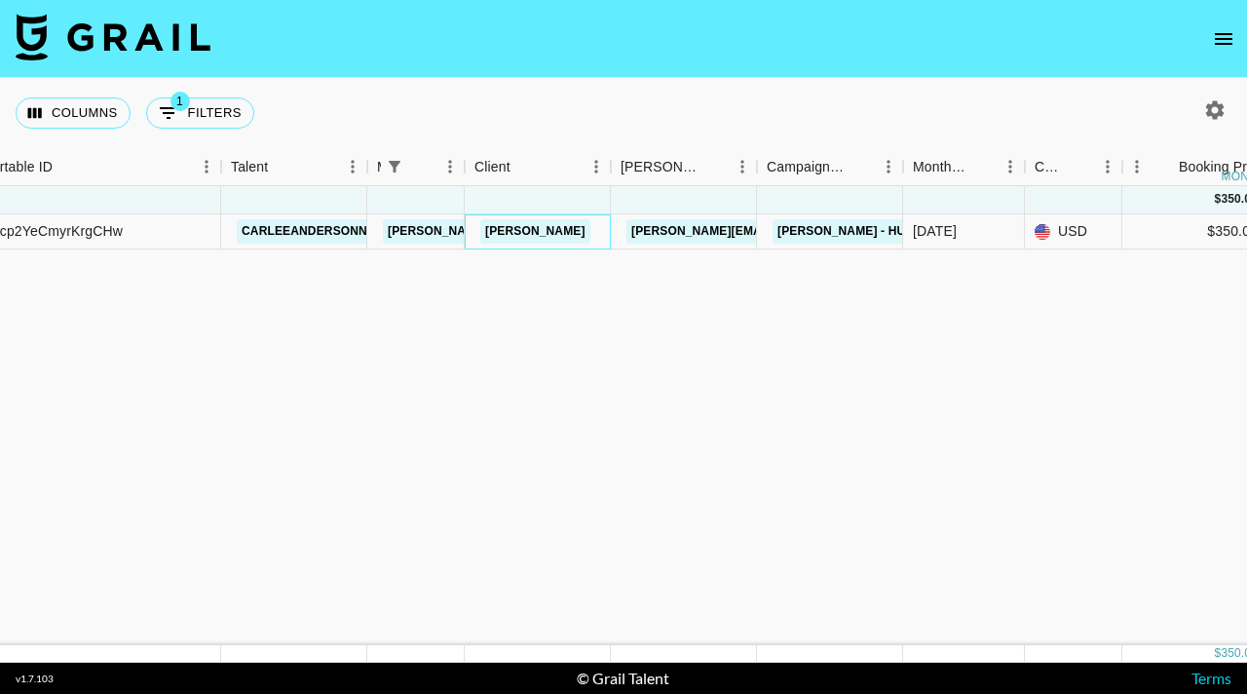
click at [565, 231] on div "[PERSON_NAME]" at bounding box center [536, 231] width 122 height 36
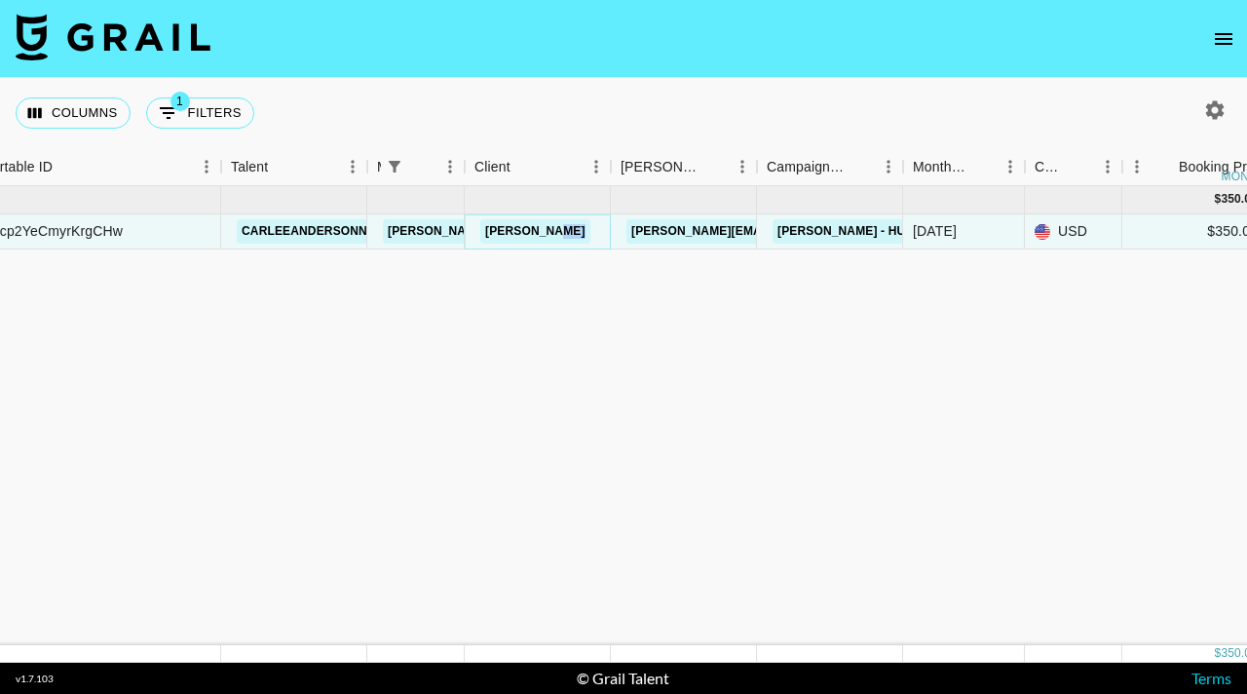
click at [514, 233] on link "[PERSON_NAME]" at bounding box center [535, 231] width 110 height 24
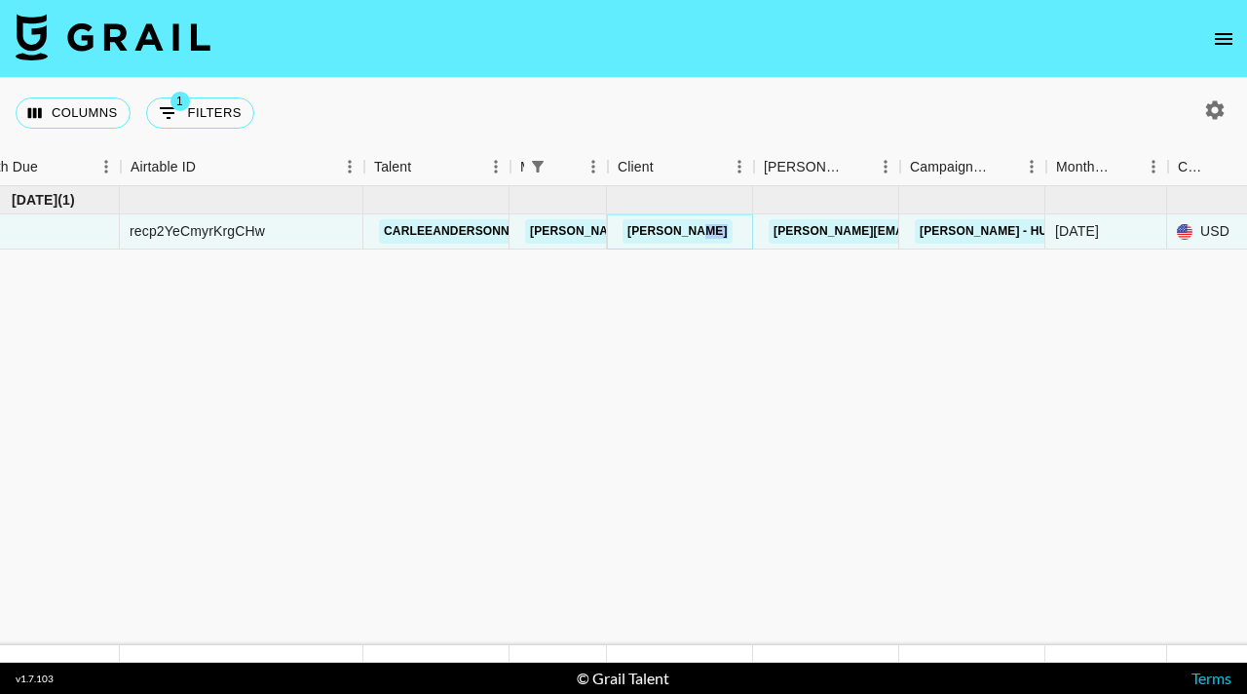
scroll to position [0, 39]
click at [667, 233] on link "[PERSON_NAME]" at bounding box center [680, 231] width 110 height 24
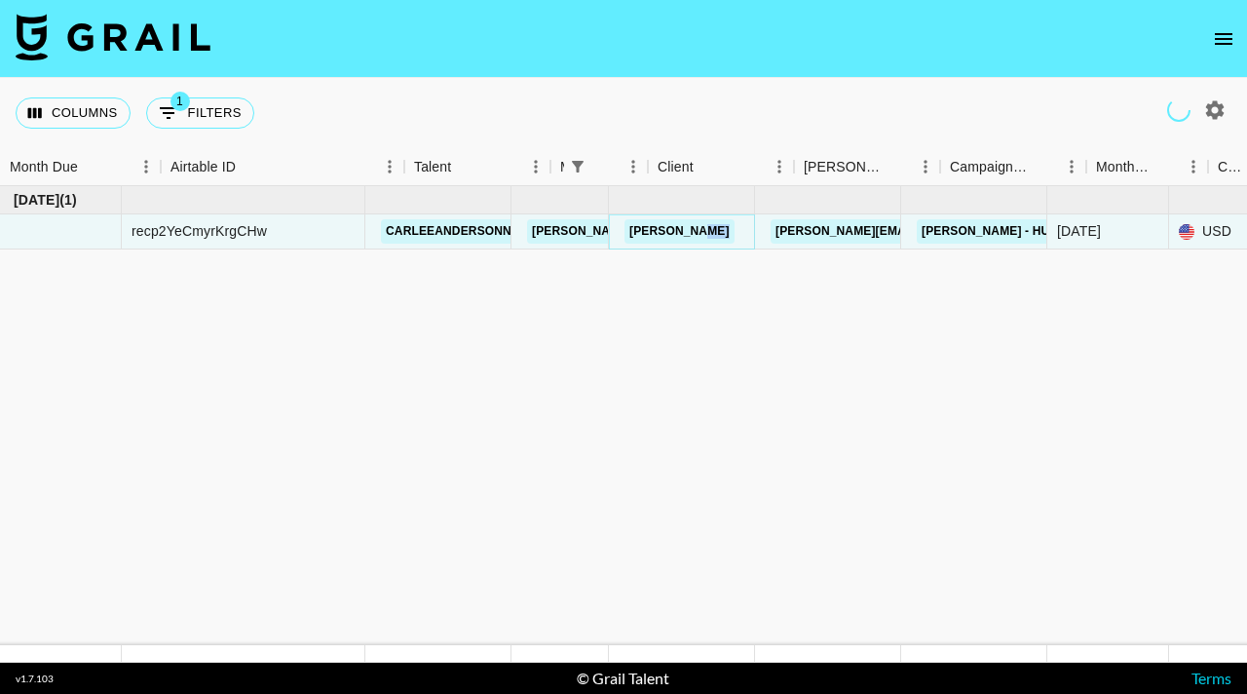
scroll to position [0, 0]
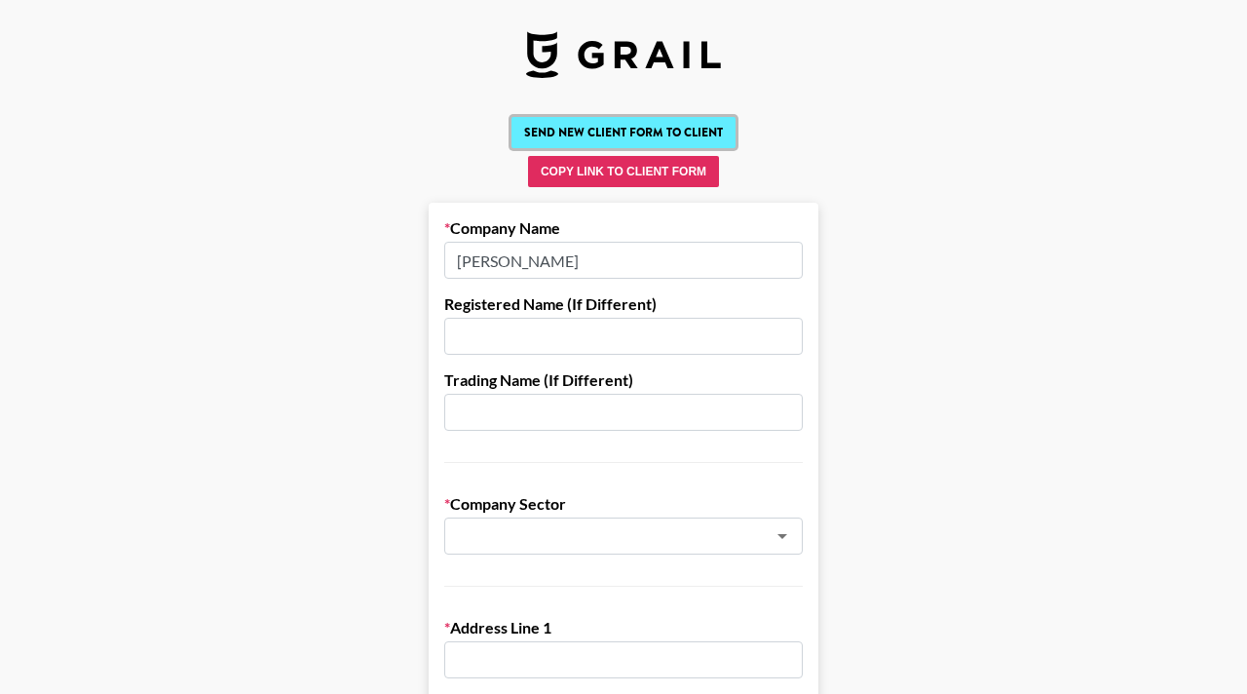
click at [622, 123] on button "Send New Client Form to Client" at bounding box center [624, 132] width 224 height 31
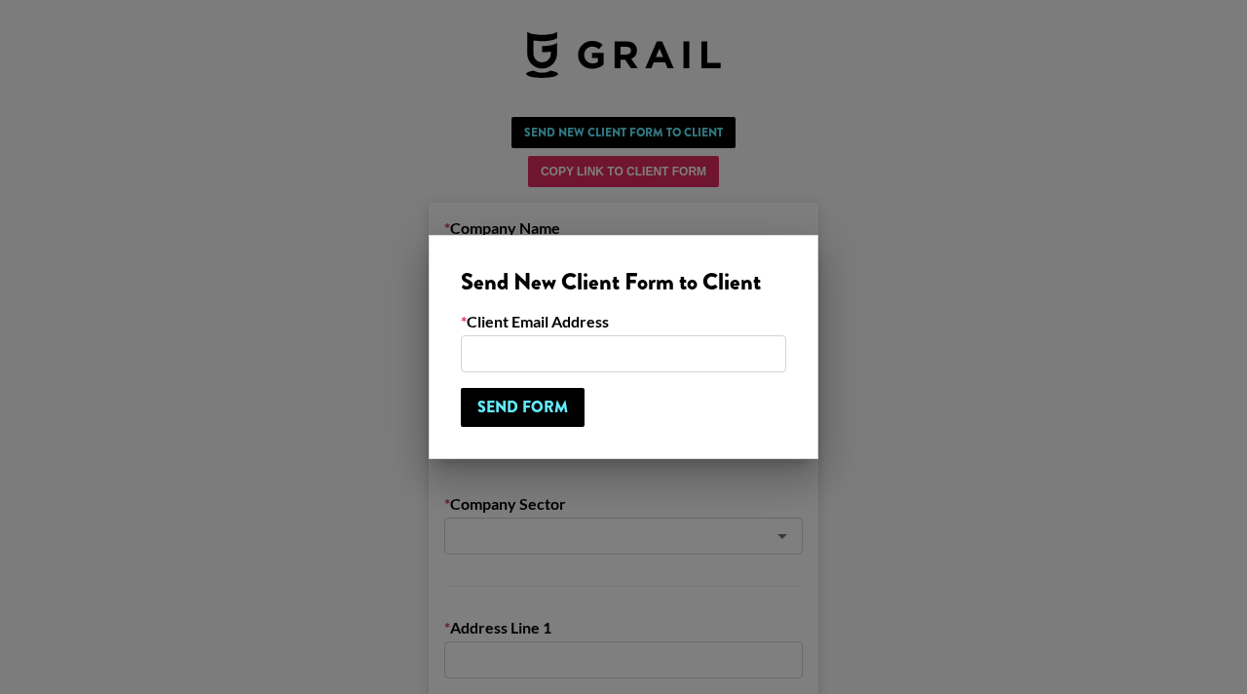
click at [311, 421] on div at bounding box center [623, 347] width 1247 height 694
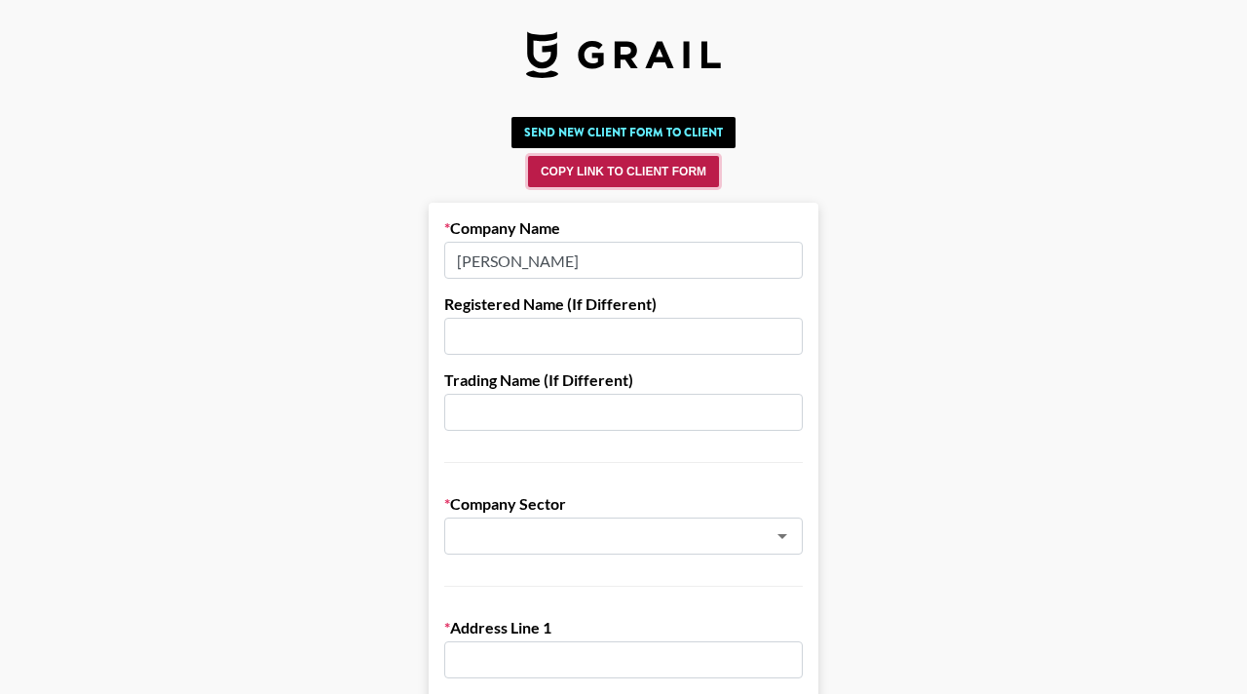
click at [594, 173] on button "Copy Link to Client Form" at bounding box center [623, 171] width 191 height 31
click at [548, 268] on input "[PERSON_NAME]" at bounding box center [623, 260] width 359 height 37
drag, startPoint x: 527, startPoint y: 259, endPoint x: 428, endPoint y: 261, distance: 99.4
type input "Broke NYC"
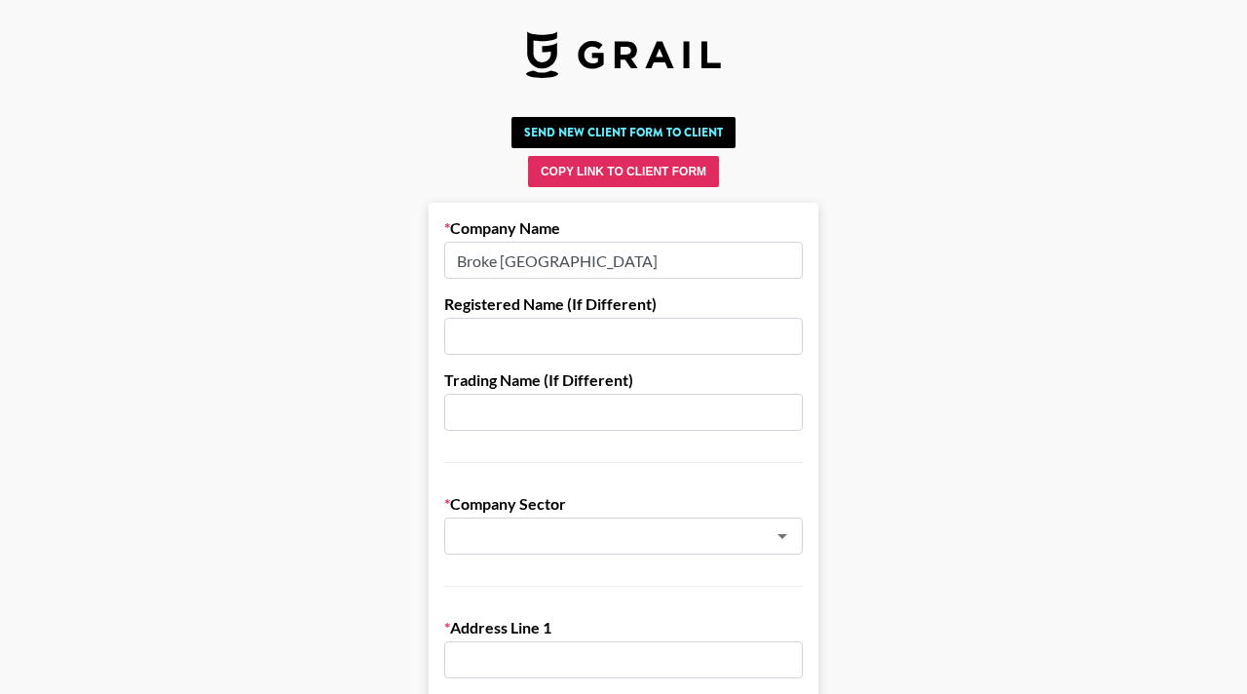
click at [557, 345] on input "text" at bounding box center [623, 336] width 359 height 37
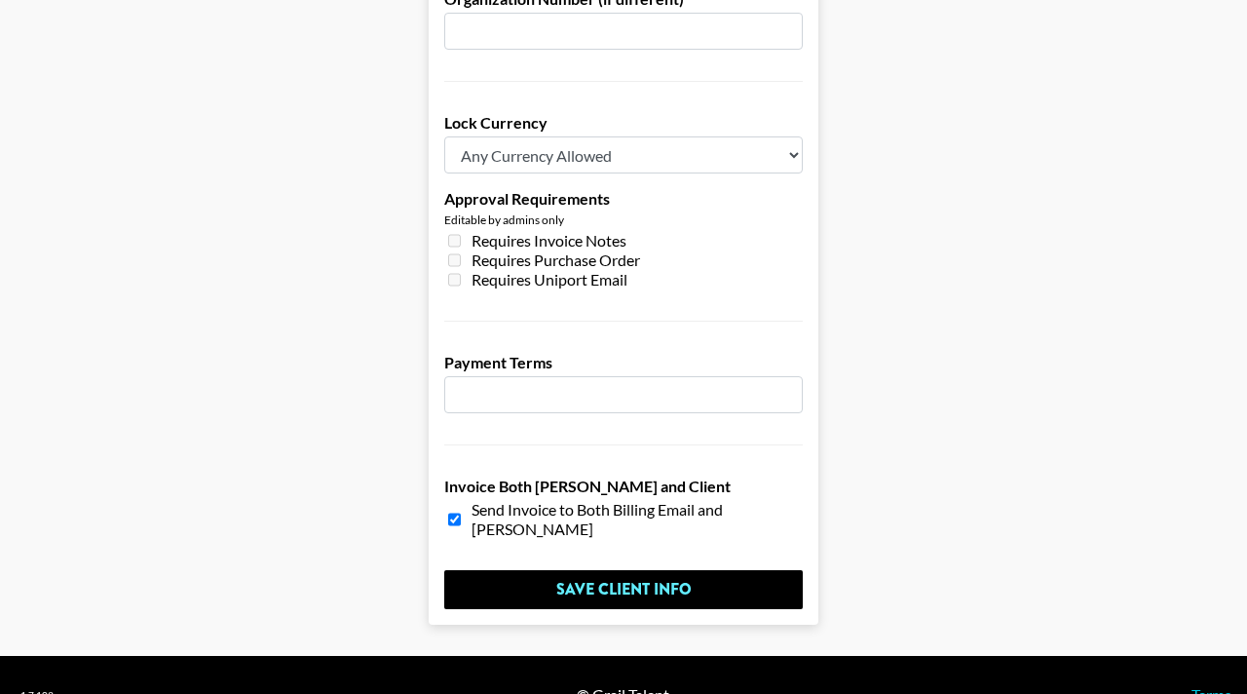
scroll to position [1493, 0]
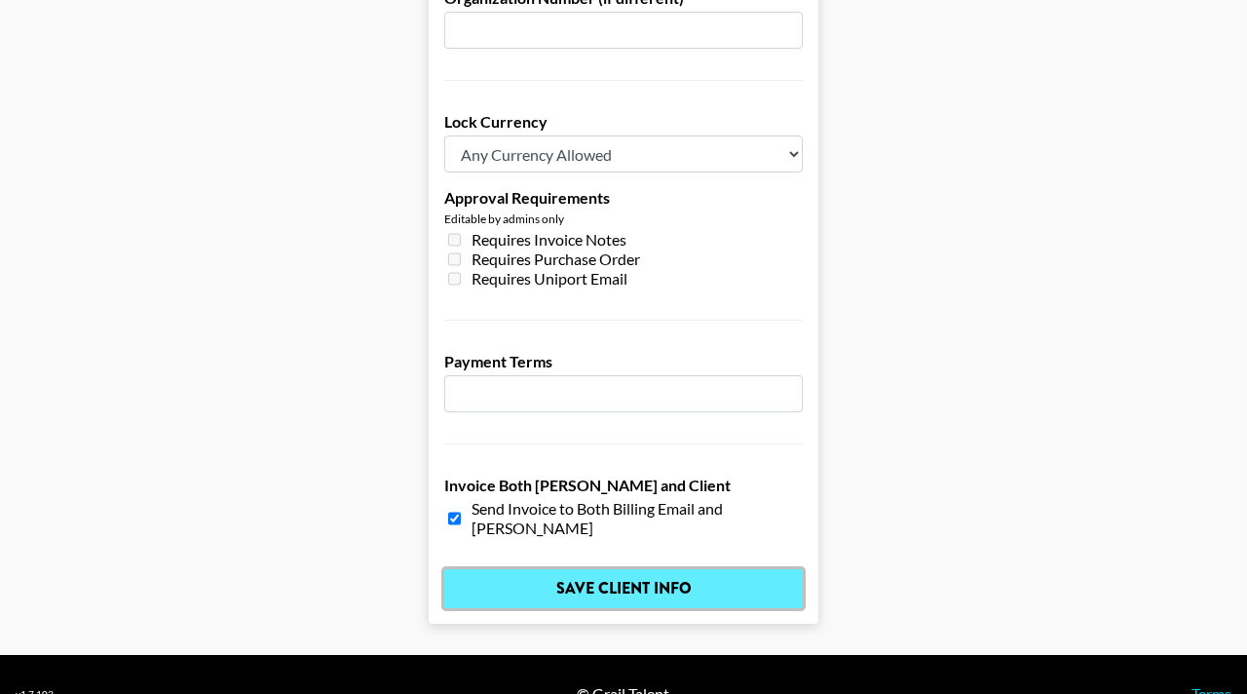
click at [582, 569] on input "Save Client Info" at bounding box center [623, 588] width 359 height 39
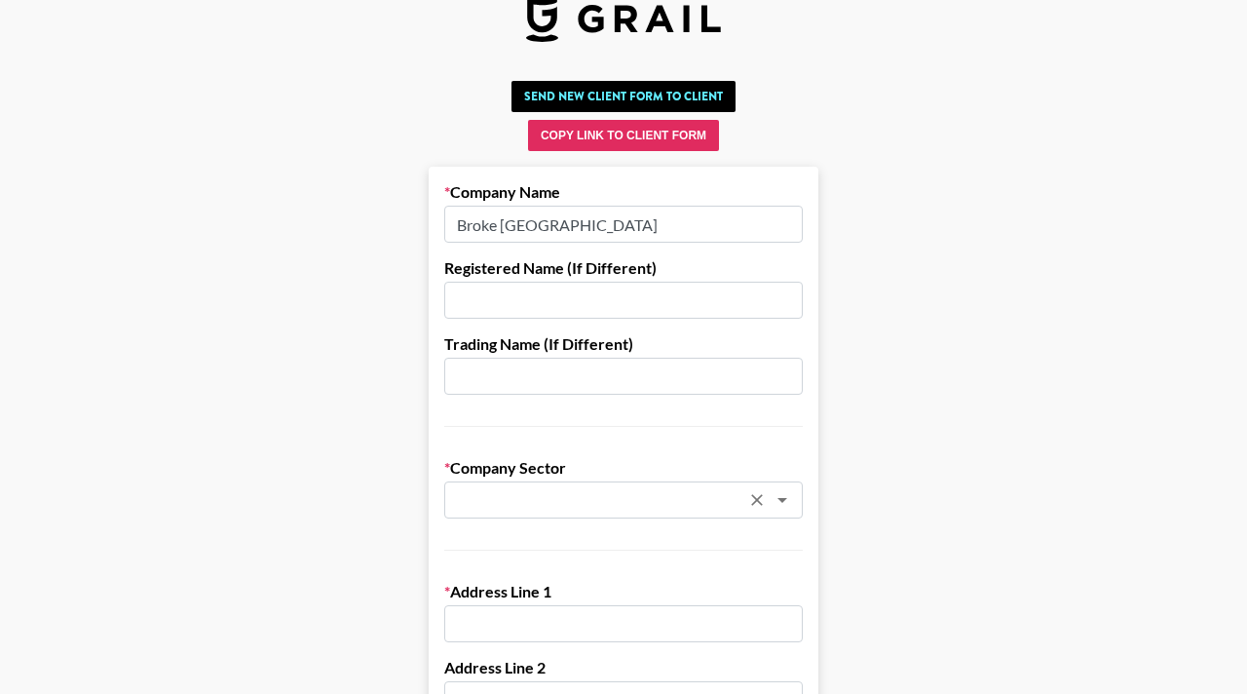
scroll to position [0, 0]
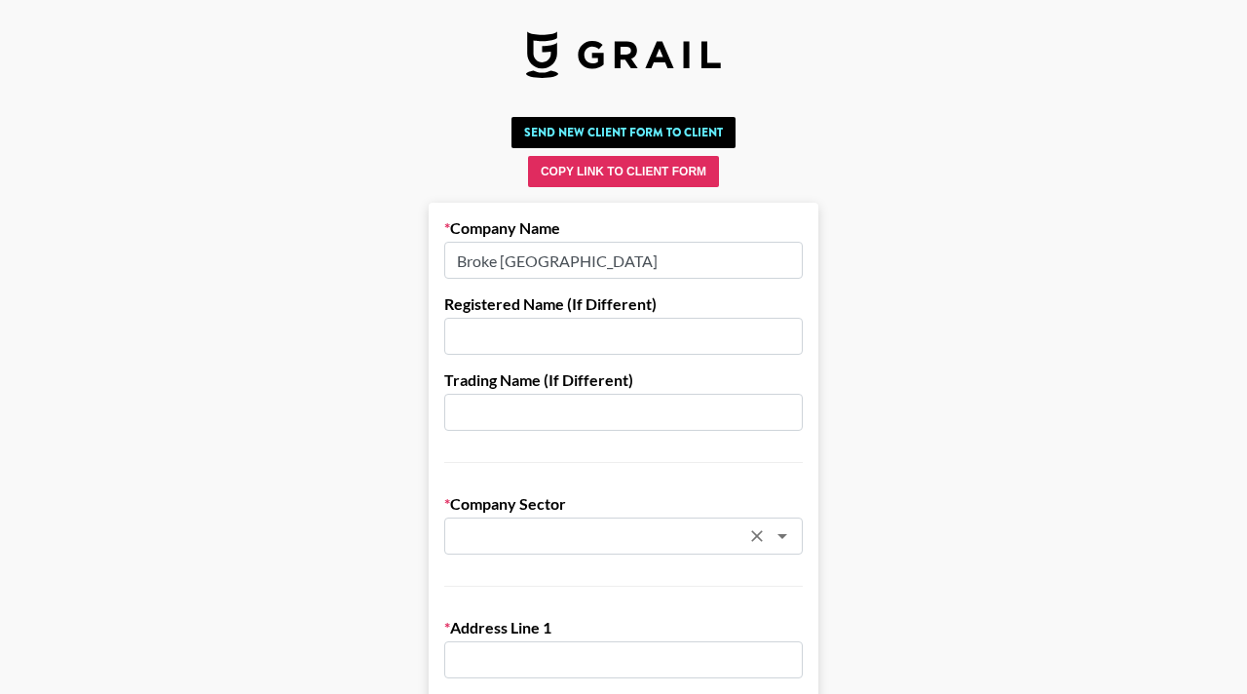
click at [786, 534] on icon "Open" at bounding box center [783, 536] width 10 height 5
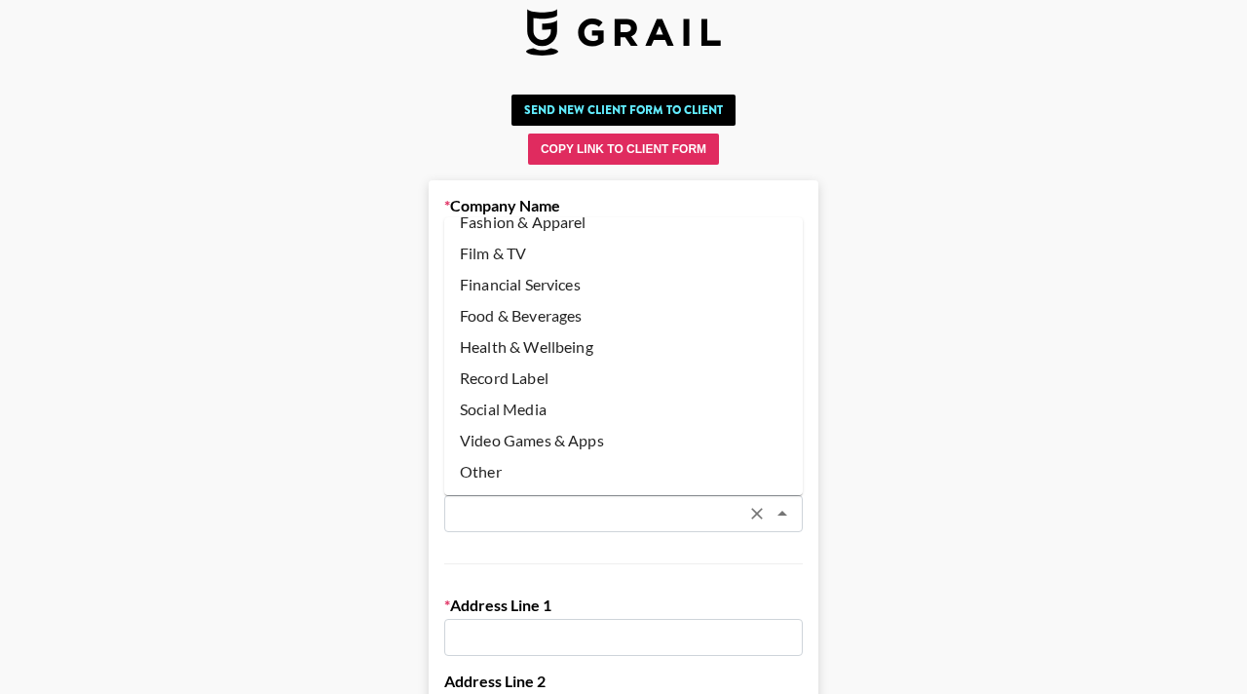
scroll to position [25, 0]
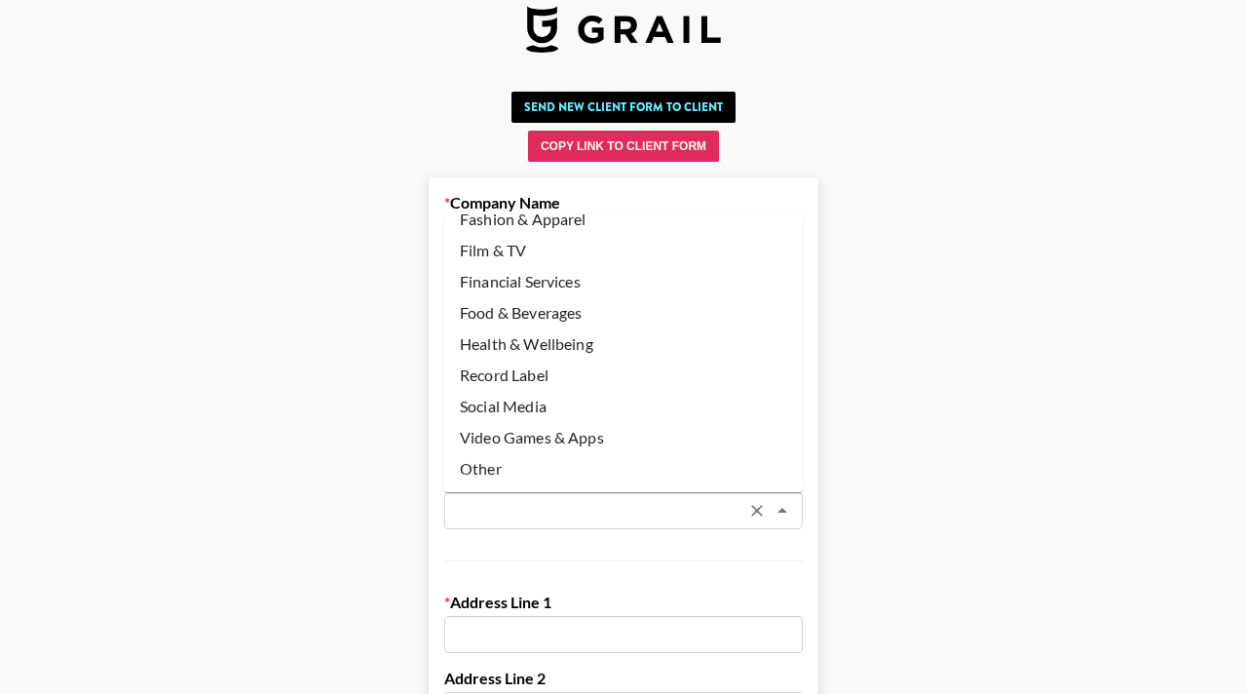
click at [554, 372] on li "Record Label" at bounding box center [623, 375] width 359 height 31
type input "Record Label"
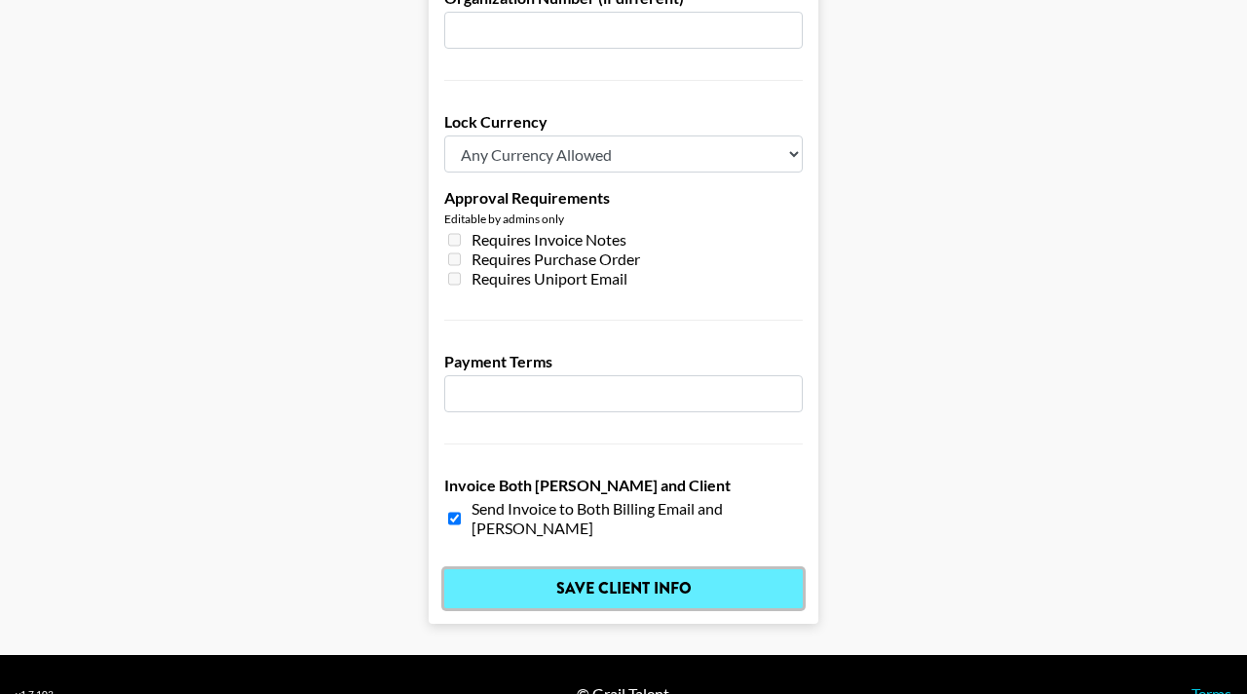
click at [553, 569] on input "Save Client Info" at bounding box center [623, 588] width 359 height 39
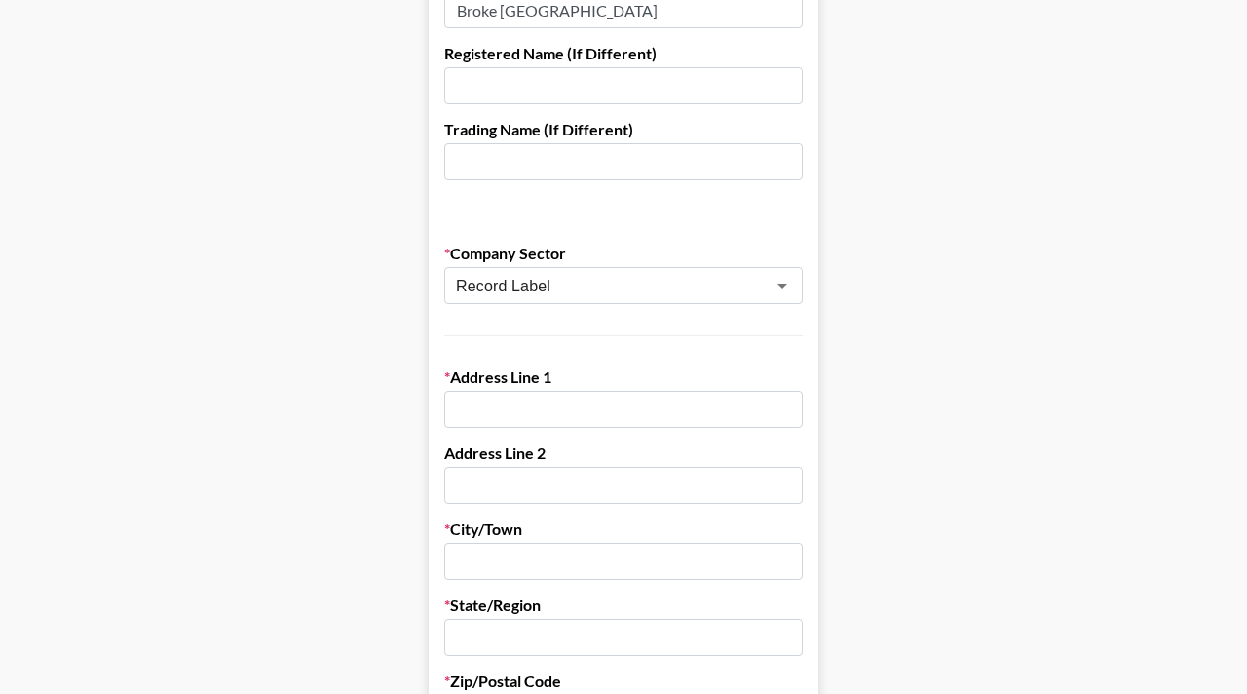
scroll to position [220, 0]
